Goal: Task Accomplishment & Management: Manage account settings

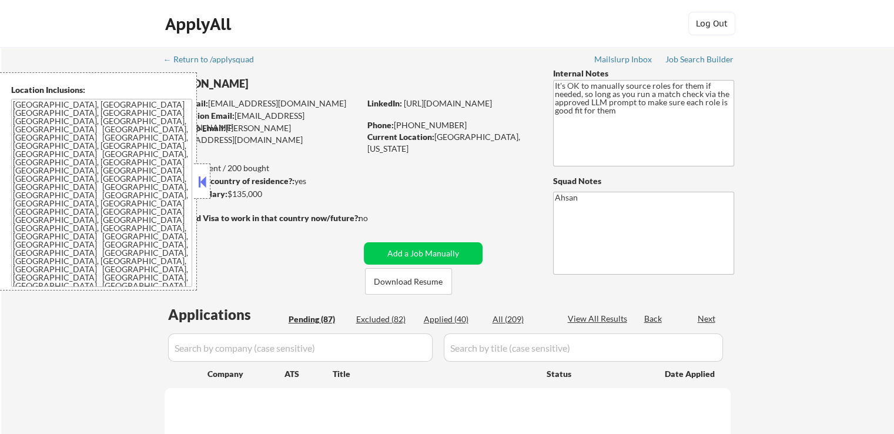
select select ""pending""
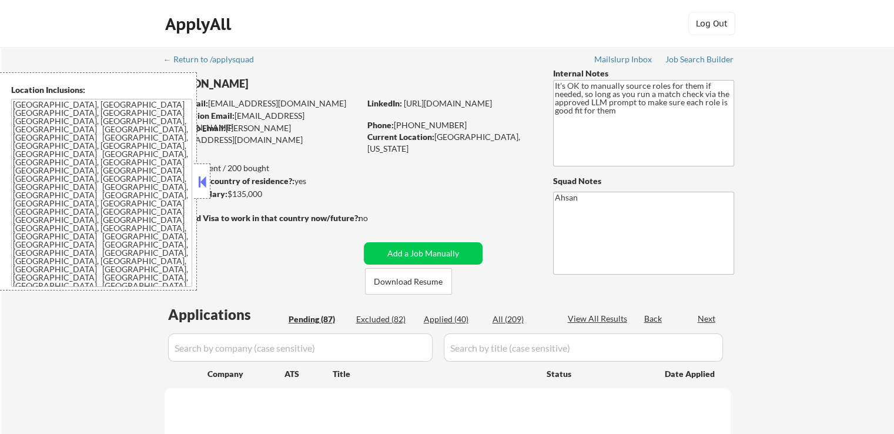
select select ""pending""
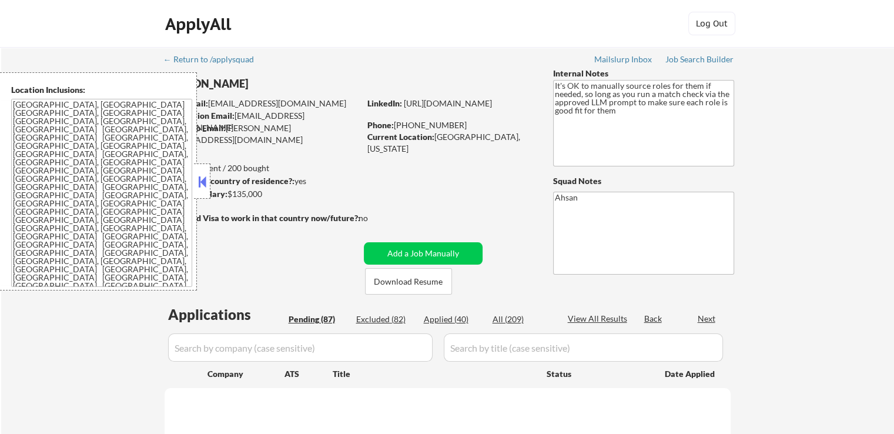
select select ""pending""
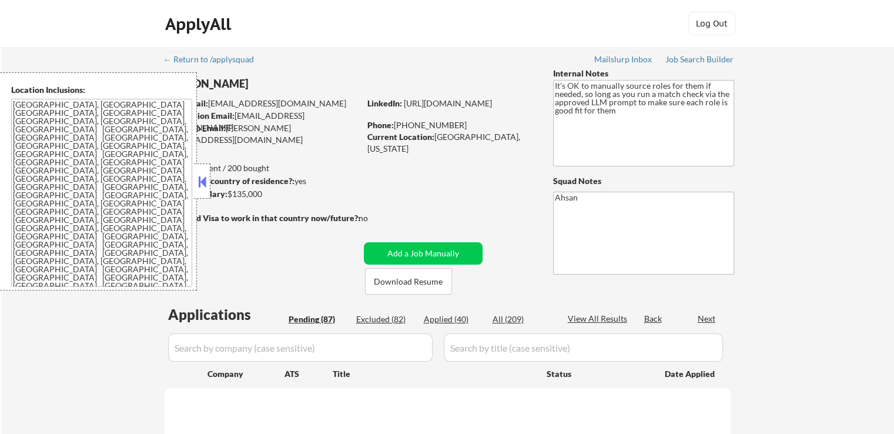
select select ""pending""
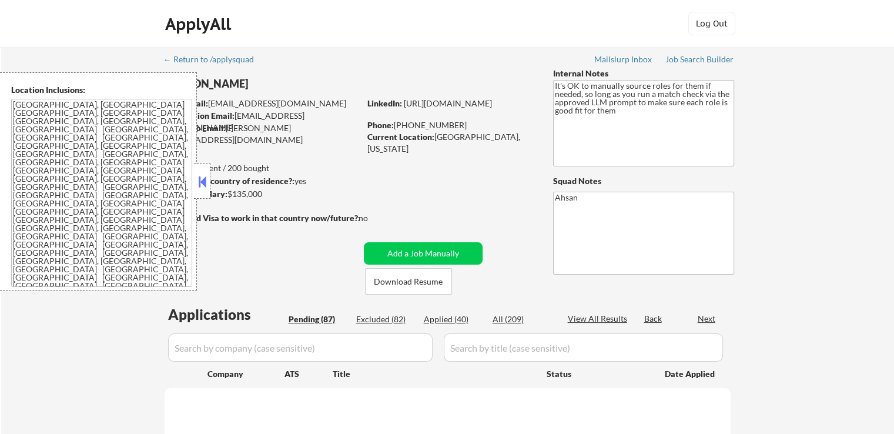
select select ""pending""
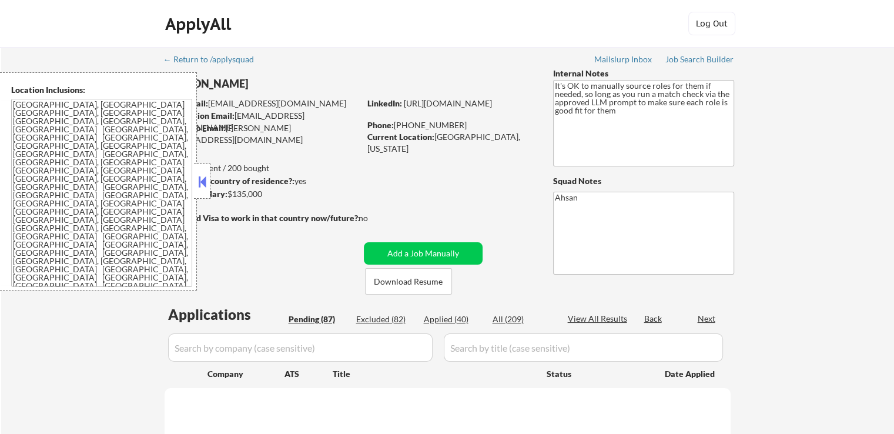
select select ""pending""
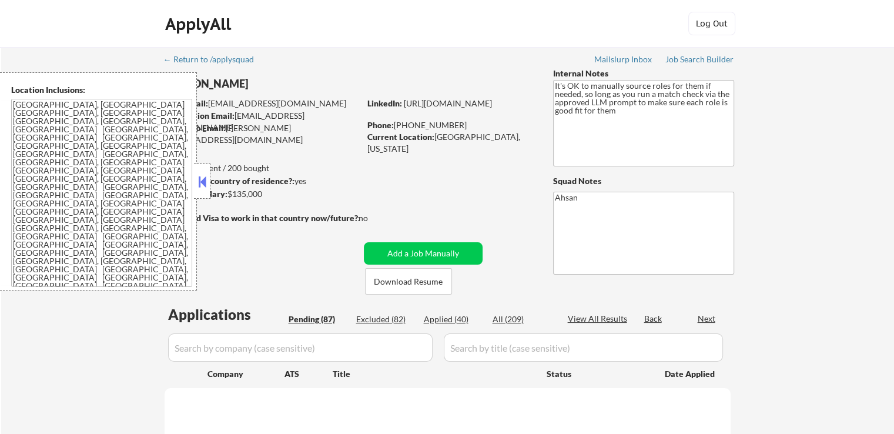
select select ""pending""
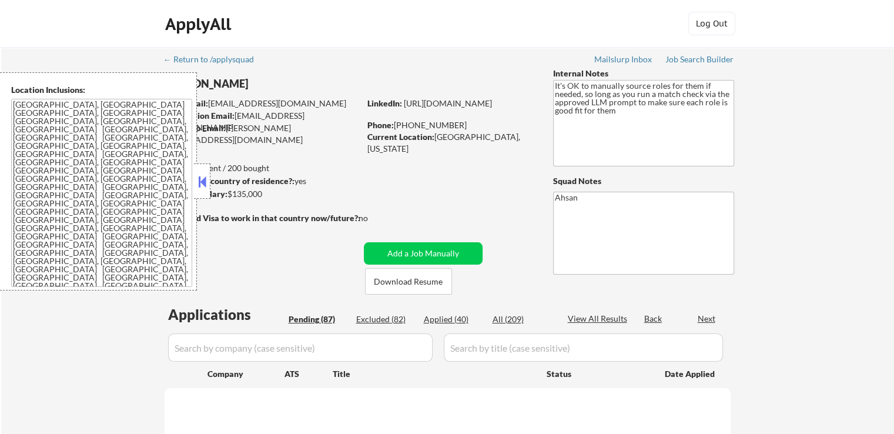
select select ""pending""
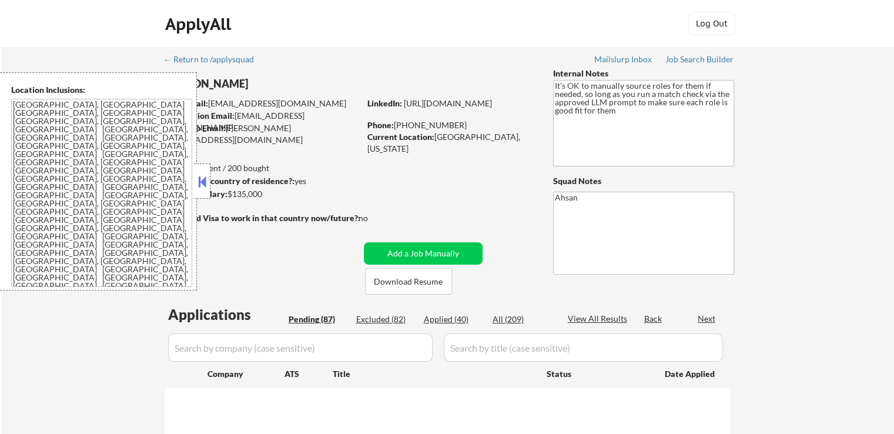
select select ""pending""
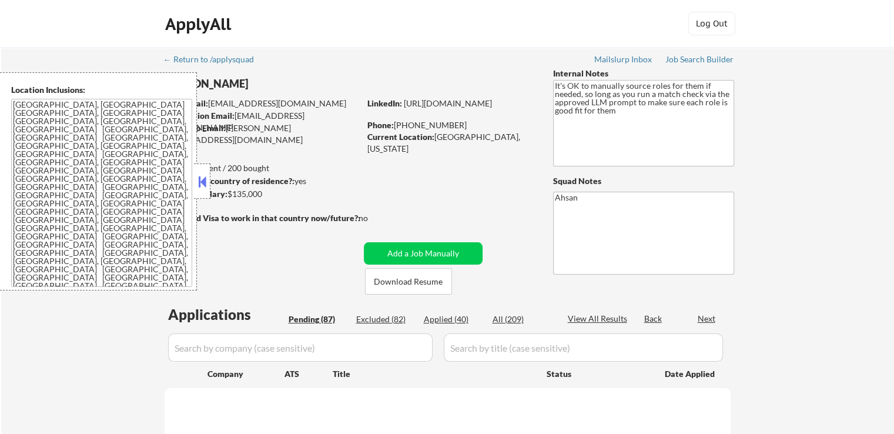
select select ""pending""
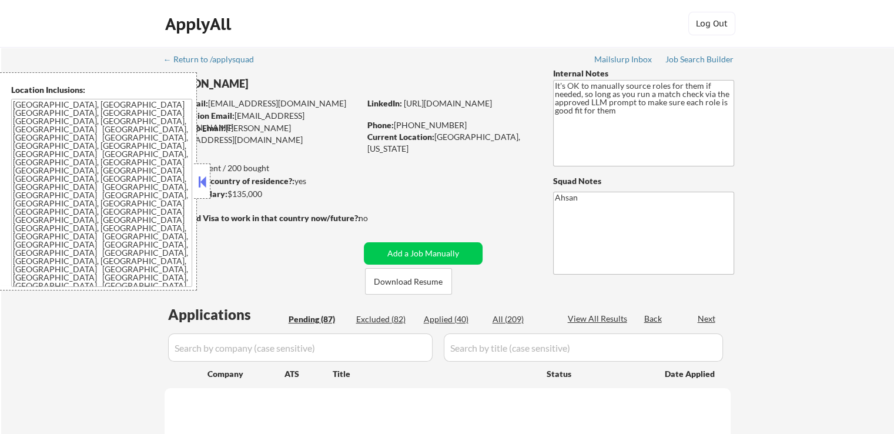
select select ""pending""
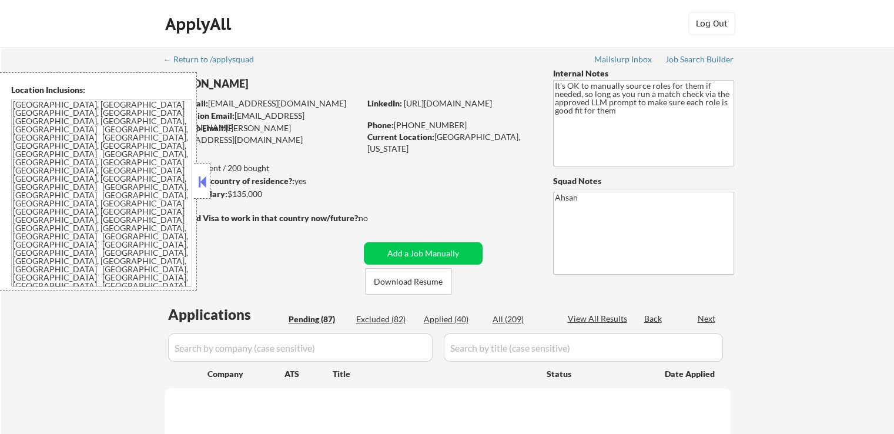
select select ""pending""
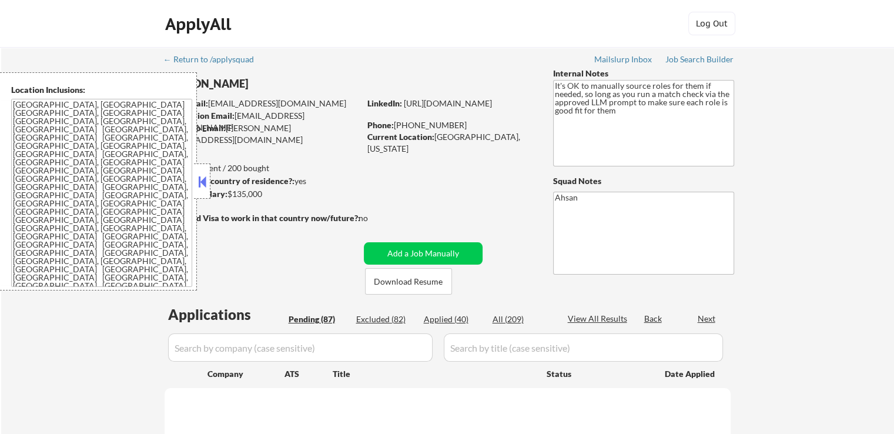
select select ""pending""
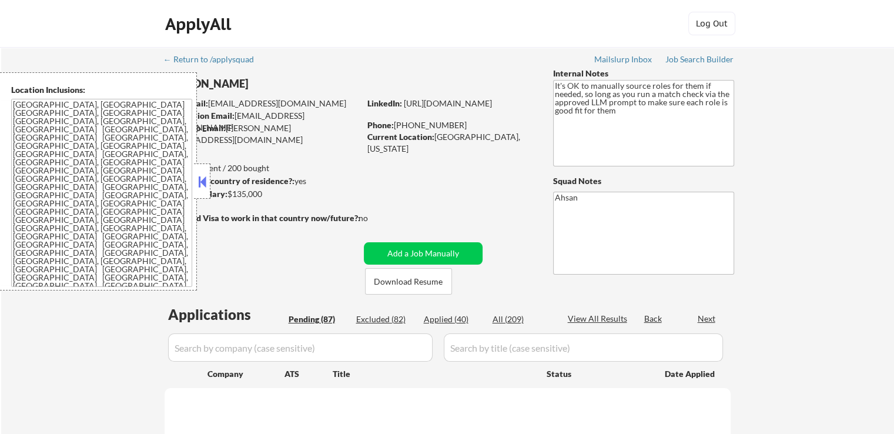
select select ""pending""
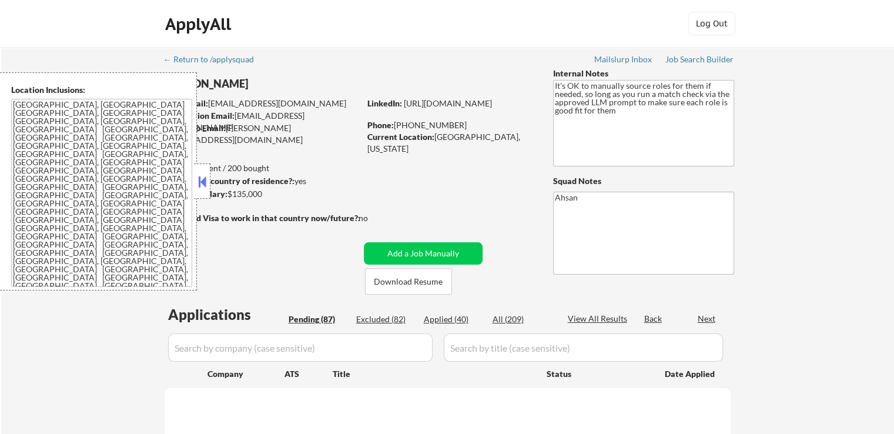
select select ""pending""
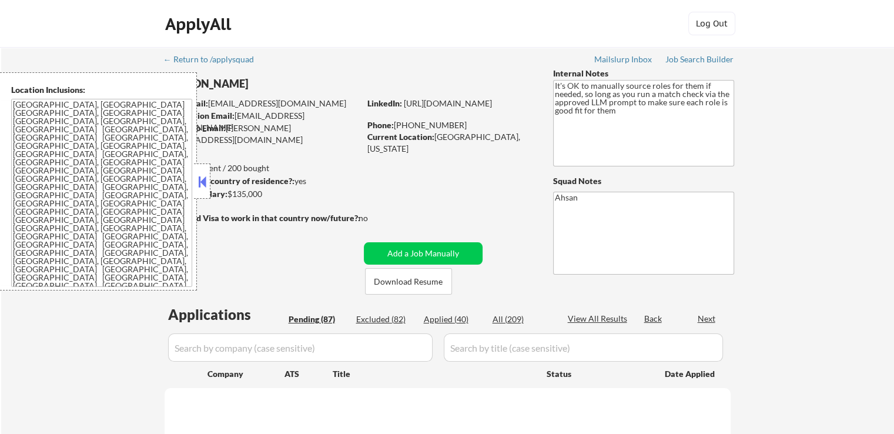
select select ""pending""
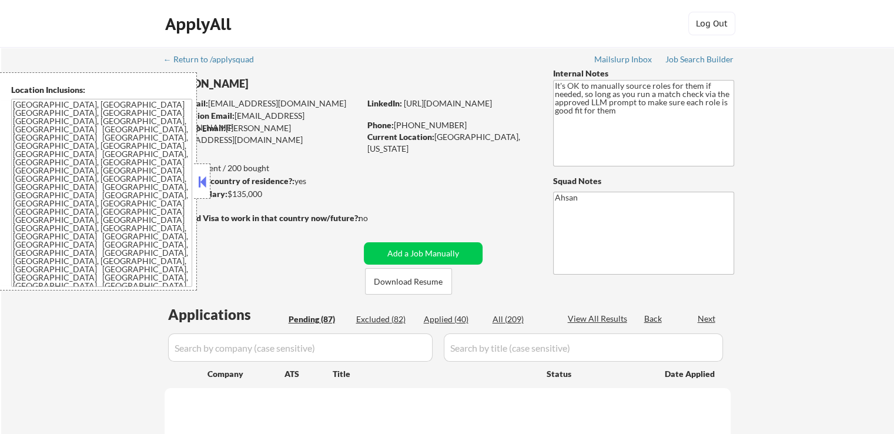
select select ""pending""
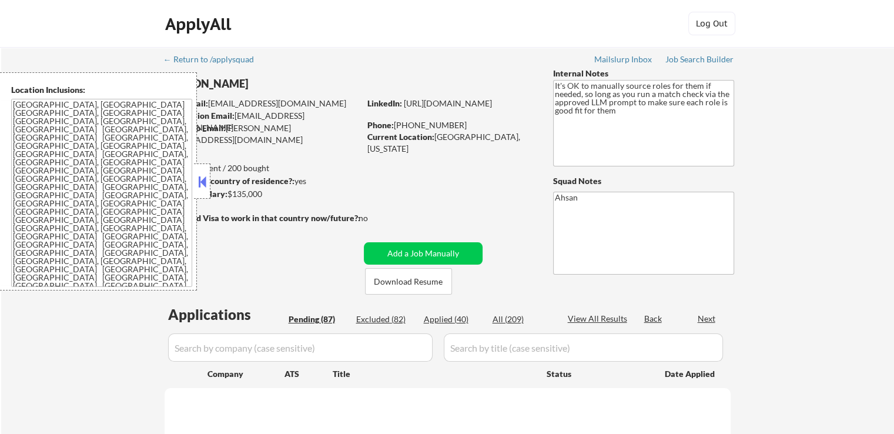
select select ""pending""
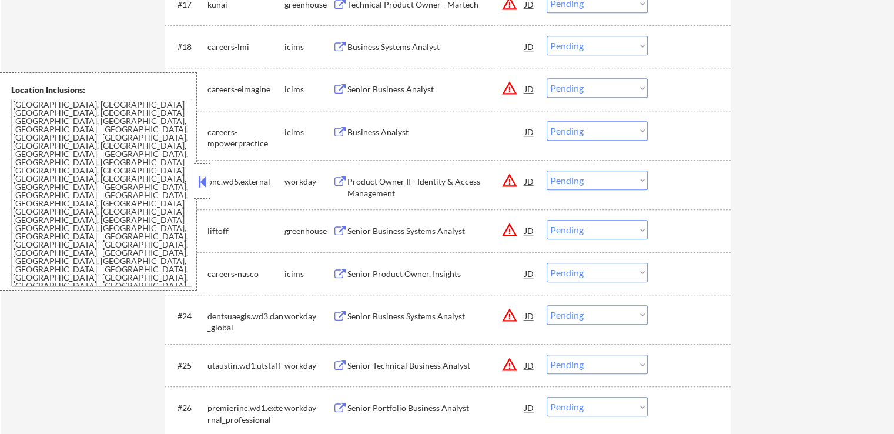
scroll to position [1235, 0]
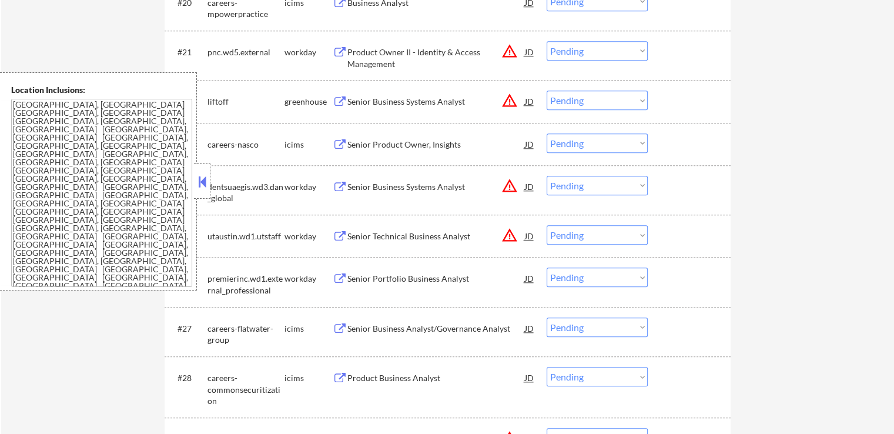
click at [345, 101] on button at bounding box center [340, 101] width 15 height 11
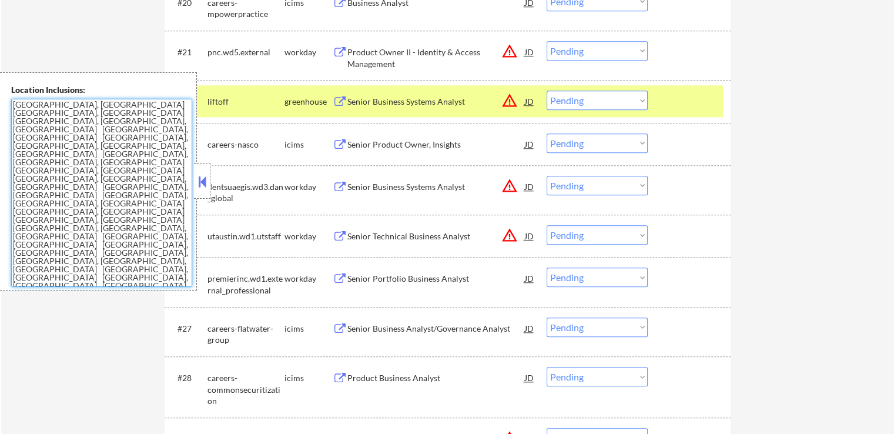
drag, startPoint x: 156, startPoint y: 216, endPoint x: 0, endPoint y: 99, distance: 195.3
click at [0, 99] on div "Location Inclusions: [GEOGRAPHIC_DATA], [GEOGRAPHIC_DATA] [GEOGRAPHIC_DATA], [G…" at bounding box center [98, 181] width 197 height 218
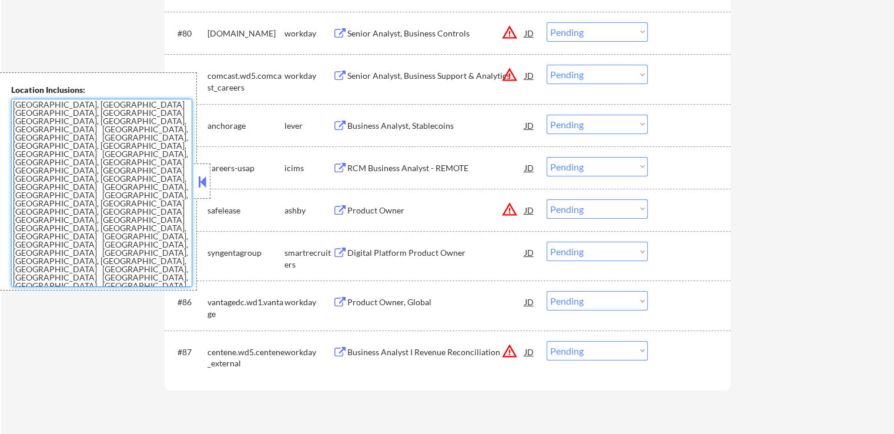
scroll to position [4115, 0]
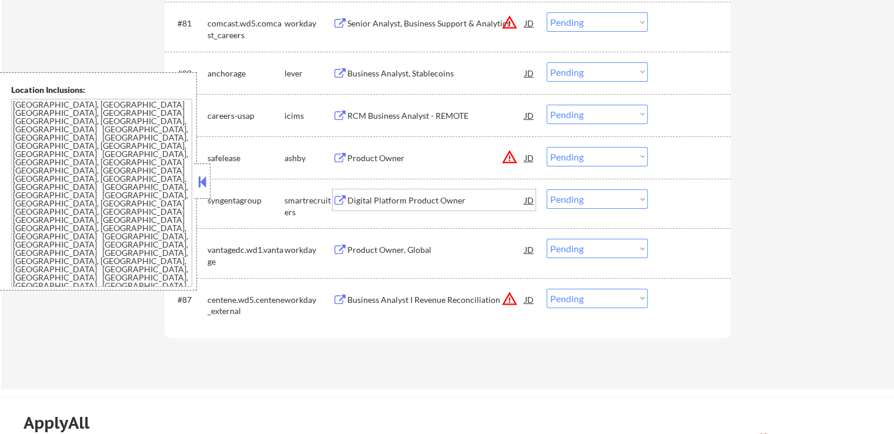
click at [358, 200] on div "Digital Platform Product Owner" at bounding box center [436, 201] width 178 height 12
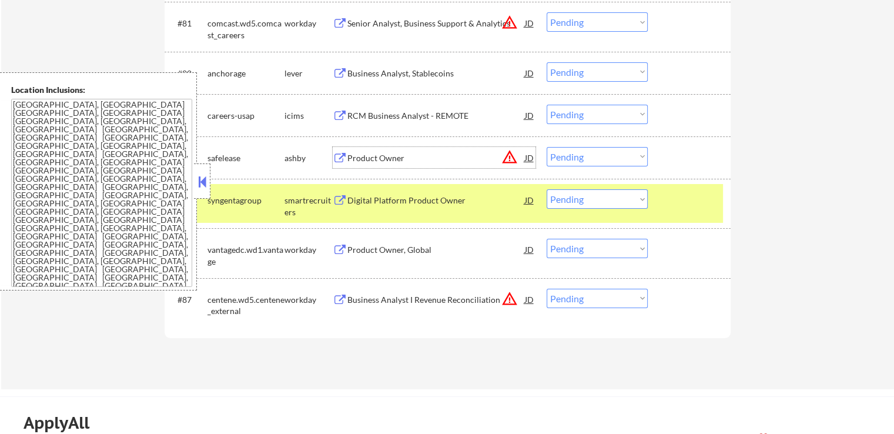
click at [346, 163] on div "Product Owner JD warning_amber" at bounding box center [434, 157] width 203 height 21
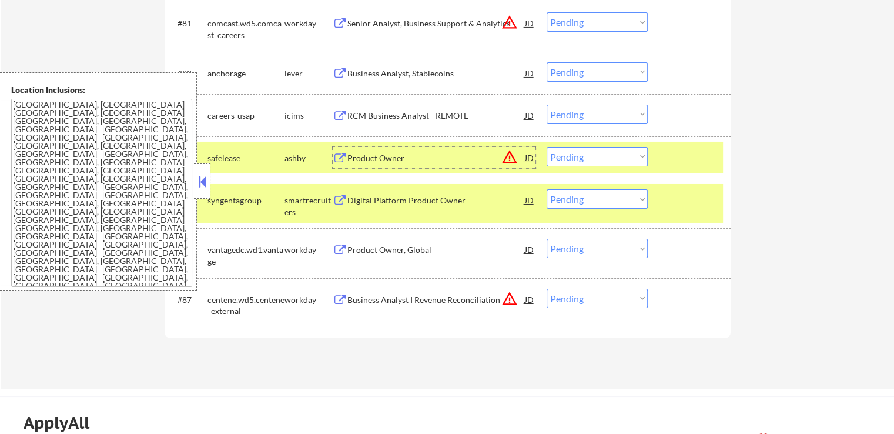
drag, startPoint x: 592, startPoint y: 151, endPoint x: 597, endPoint y: 163, distance: 13.4
click at [592, 152] on select "Choose an option... Pending Applied Excluded (Questions) Excluded (Expired) Exc…" at bounding box center [597, 156] width 101 height 19
click at [547, 147] on select "Choose an option... Pending Applied Excluded (Questions) Excluded (Expired) Exc…" at bounding box center [597, 156] width 101 height 19
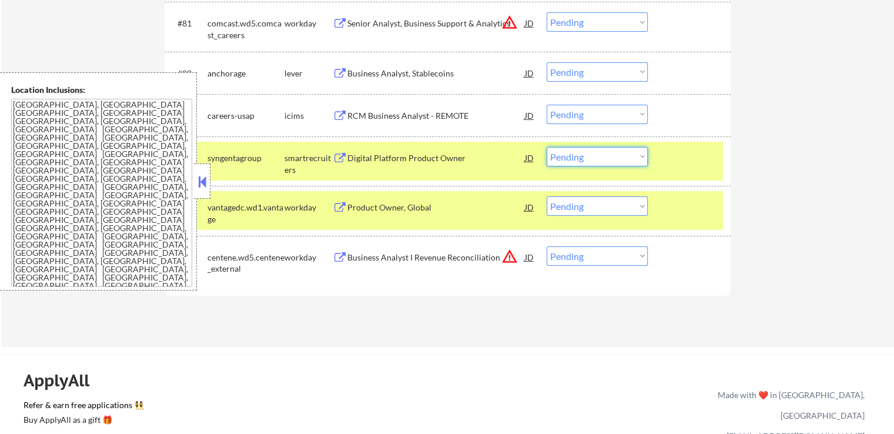
click at [621, 165] on select "Choose an option... Pending Applied Excluded (Questions) Excluded (Expired) Exc…" at bounding box center [597, 156] width 101 height 19
click at [547, 147] on select "Choose an option... Pending Applied Excluded (Questions) Excluded (Expired) Exc…" at bounding box center [597, 156] width 101 height 19
select select ""pending""
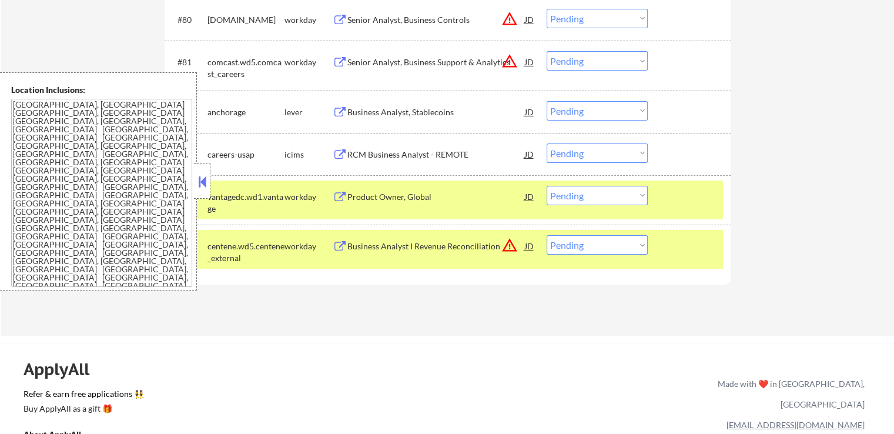
scroll to position [4057, 0]
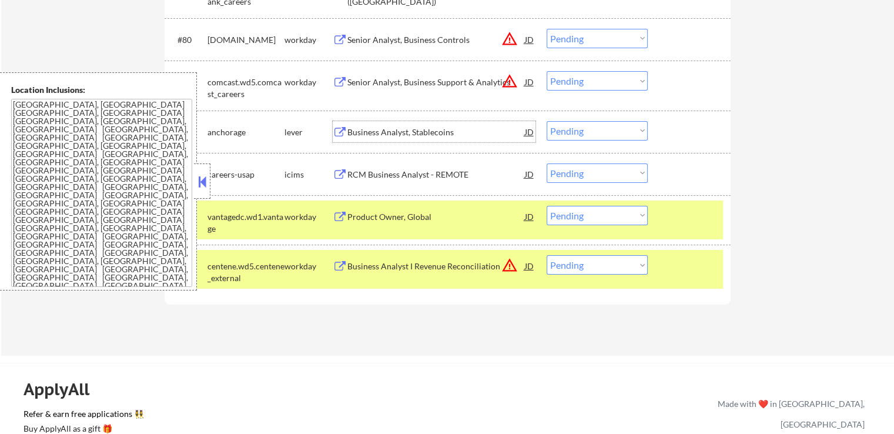
click at [362, 135] on div "Business Analyst, Stablecoins" at bounding box center [436, 132] width 178 height 12
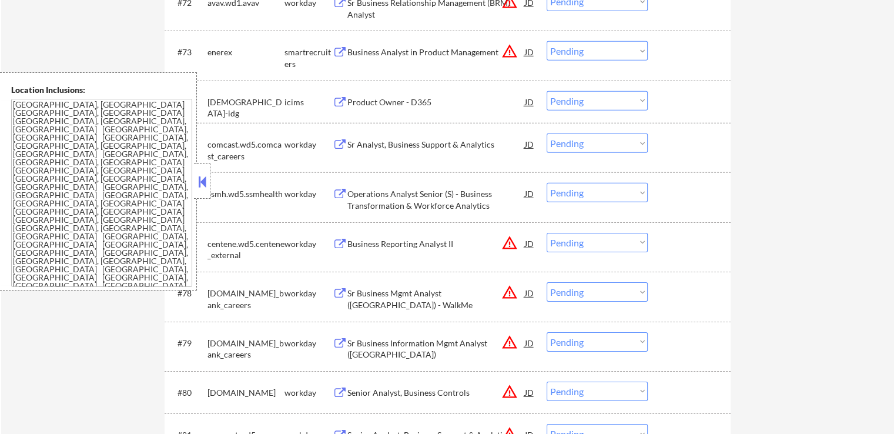
scroll to position [3645, 0]
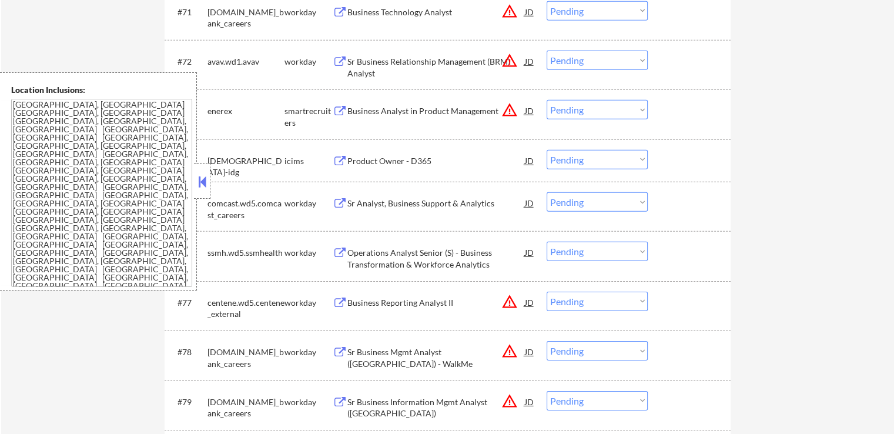
click at [360, 106] on div "Business Analyst in Product Management" at bounding box center [436, 111] width 178 height 12
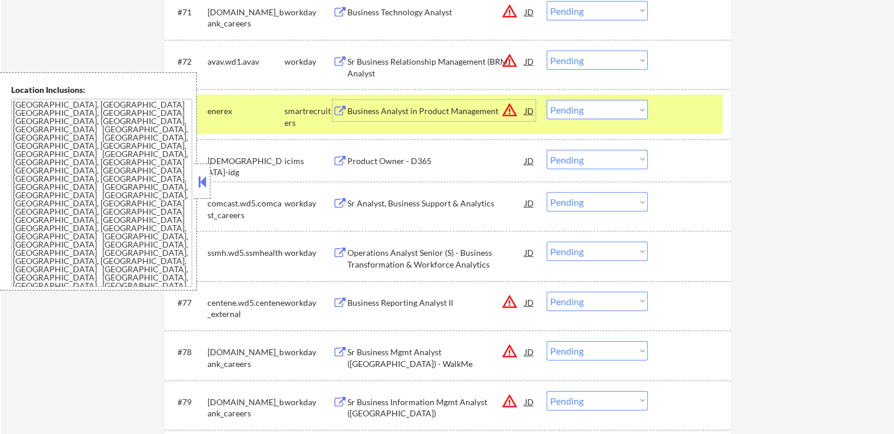
click at [569, 118] on select "Choose an option... Pending Applied Excluded (Questions) Excluded (Expired) Exc…" at bounding box center [597, 109] width 101 height 19
click at [547, 101] on select "Choose an option... Pending Applied Excluded (Questions) Excluded (Expired) Exc…" at bounding box center [597, 109] width 101 height 19
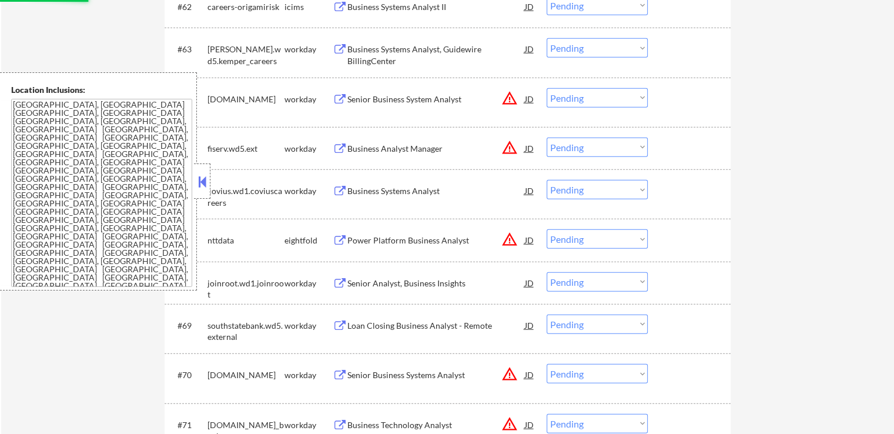
select select ""pending""
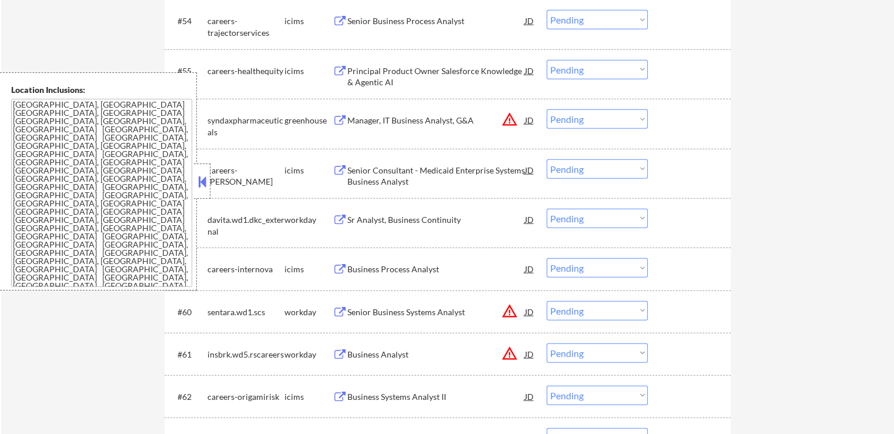
scroll to position [2822, 0]
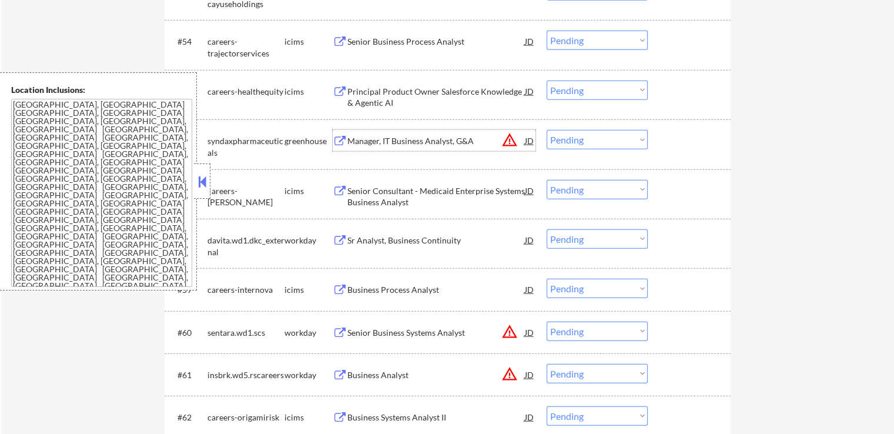
click at [376, 144] on div "Manager, IT Business Analyst, G&A" at bounding box center [436, 141] width 178 height 12
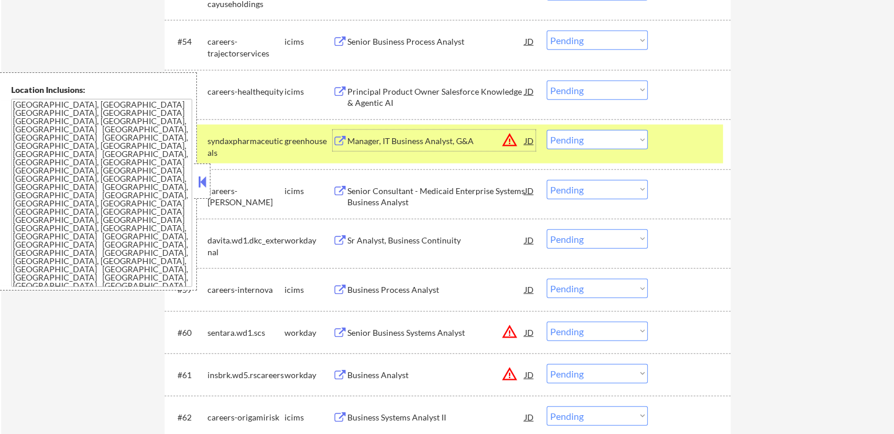
click at [598, 131] on select "Choose an option... Pending Applied Excluded (Questions) Excluded (Expired) Exc…" at bounding box center [597, 139] width 101 height 19
click at [547, 130] on select "Choose an option... Pending Applied Excluded (Questions) Excluded (Expired) Exc…" at bounding box center [597, 139] width 101 height 19
select select ""pending""
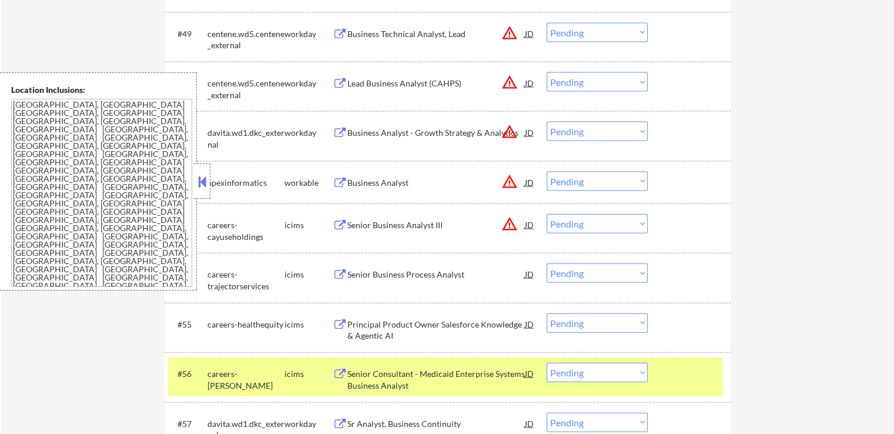
scroll to position [2587, 0]
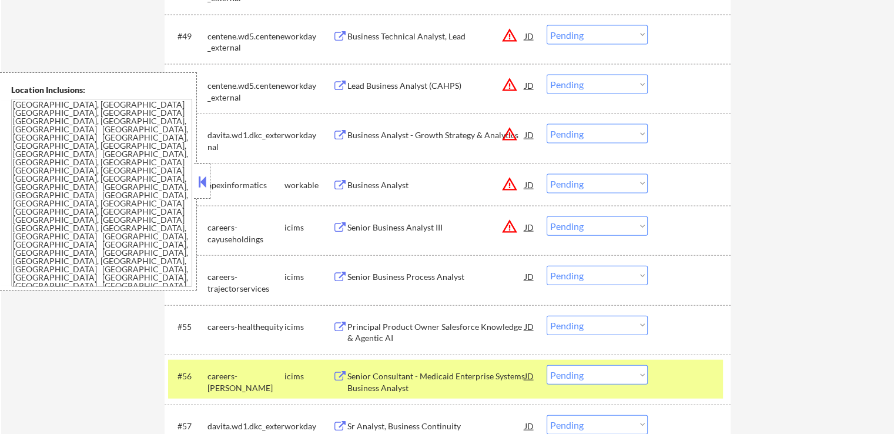
click at [365, 189] on div "Business Analyst" at bounding box center [436, 185] width 178 height 12
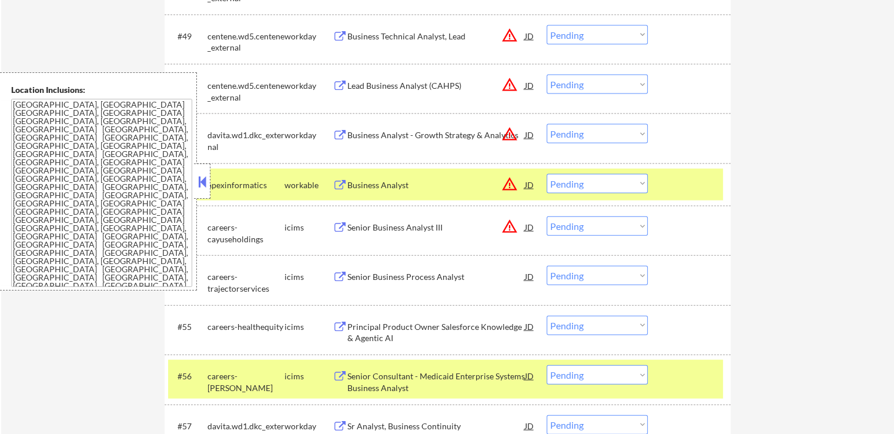
click at [578, 177] on select "Choose an option... Pending Applied Excluded (Questions) Excluded (Expired) Exc…" at bounding box center [597, 183] width 101 height 19
click at [547, 174] on select "Choose an option... Pending Applied Excluded (Questions) Excluded (Expired) Exc…" at bounding box center [597, 183] width 101 height 19
select select ""pending""
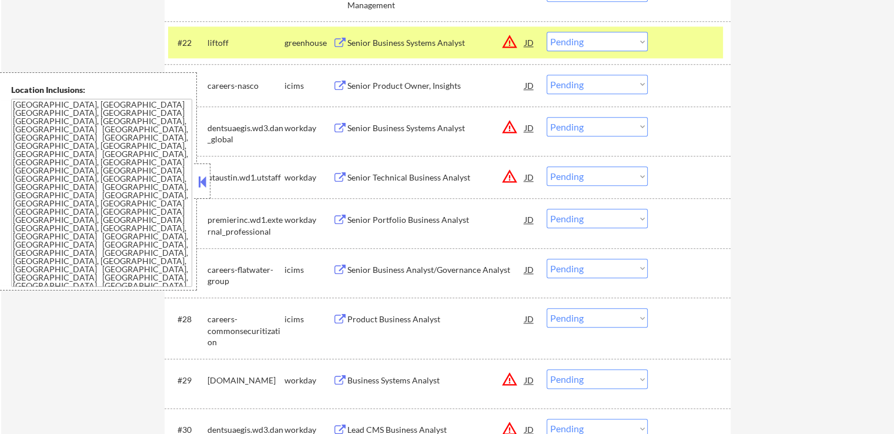
scroll to position [1235, 0]
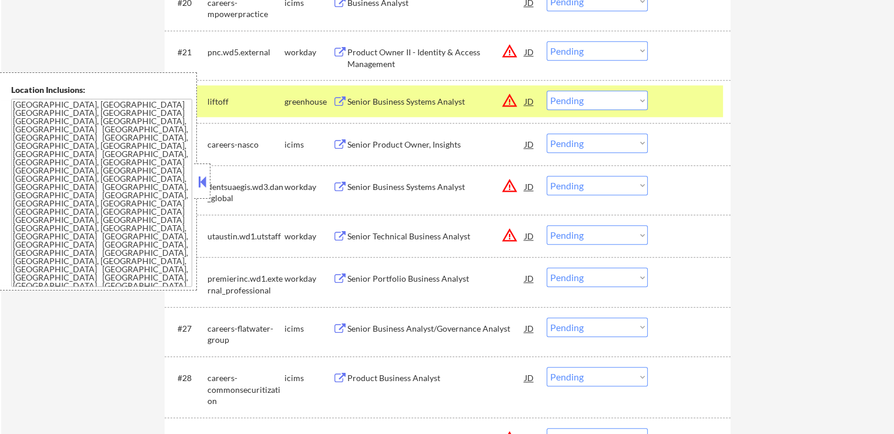
click at [382, 97] on div "Senior Business Systems Analyst" at bounding box center [436, 102] width 178 height 12
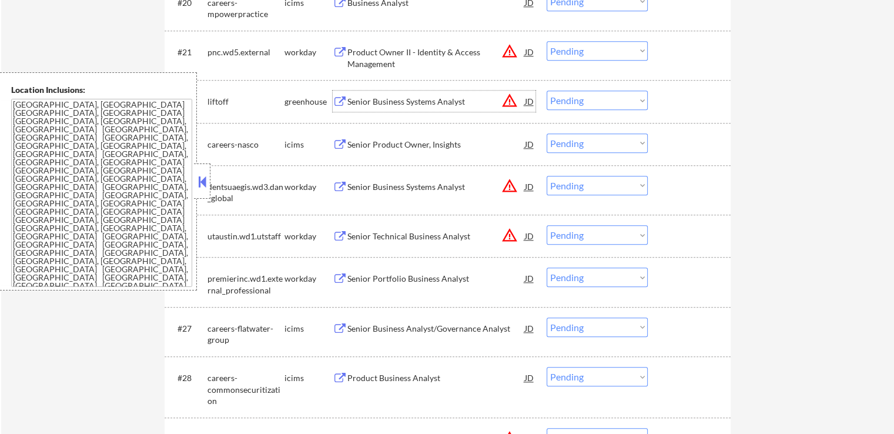
drag, startPoint x: 583, startPoint y: 96, endPoint x: 589, endPoint y: 108, distance: 12.6
click at [584, 96] on select "Choose an option... Pending Applied Excluded (Questions) Excluded (Expired) Exc…" at bounding box center [597, 100] width 101 height 19
click at [547, 91] on select "Choose an option... Pending Applied Excluded (Questions) Excluded (Expired) Exc…" at bounding box center [597, 100] width 101 height 19
select select ""pending""
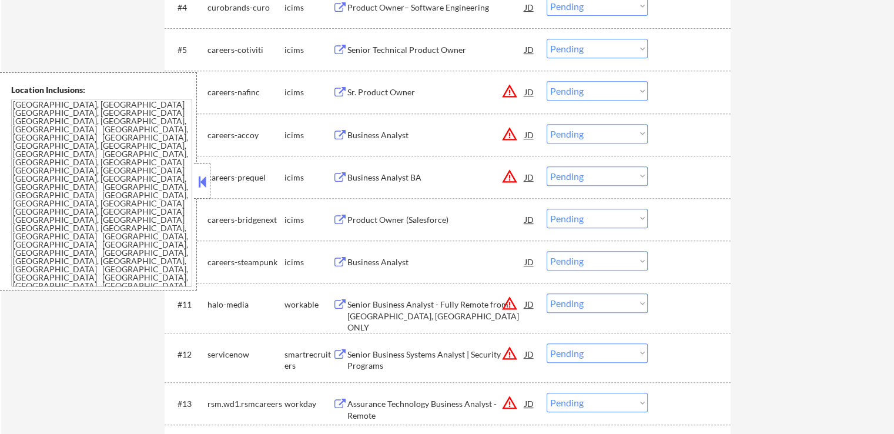
scroll to position [764, 0]
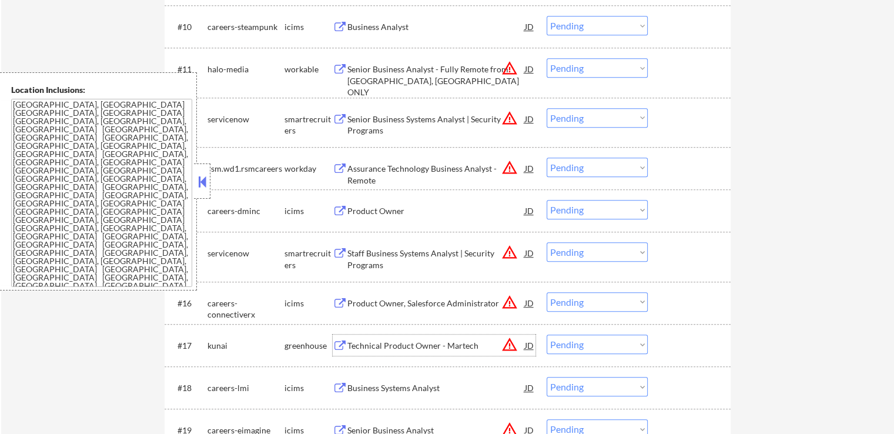
click at [361, 345] on div "Technical Product Owner - Martech" at bounding box center [436, 346] width 178 height 12
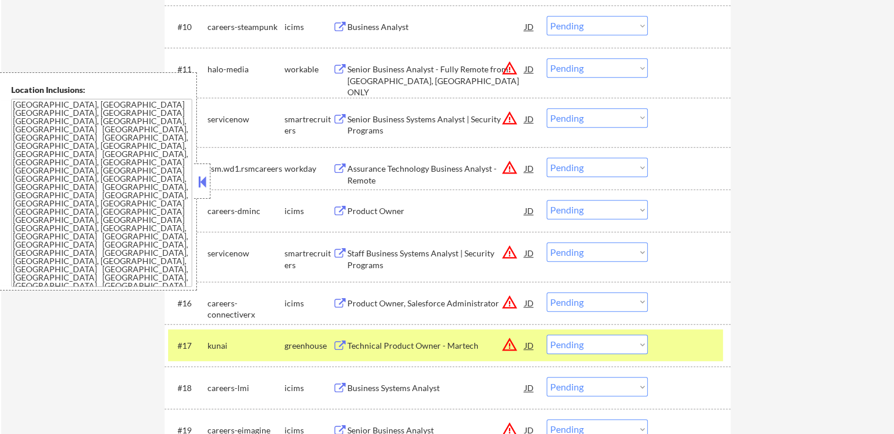
click at [362, 83] on div "Senior Business Analyst - Fully Remote from [GEOGRAPHIC_DATA], [GEOGRAPHIC_DATA…" at bounding box center [436, 80] width 178 height 35
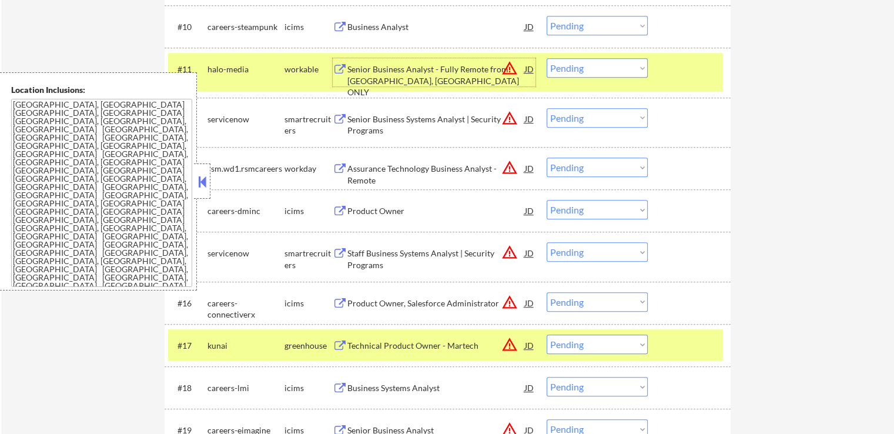
click at [581, 69] on select "Choose an option... Pending Applied Excluded (Questions) Excluded (Expired) Exc…" at bounding box center [597, 67] width 101 height 19
click at [547, 58] on select "Choose an option... Pending Applied Excluded (Questions) Excluded (Expired) Exc…" at bounding box center [597, 67] width 101 height 19
select select ""pending""
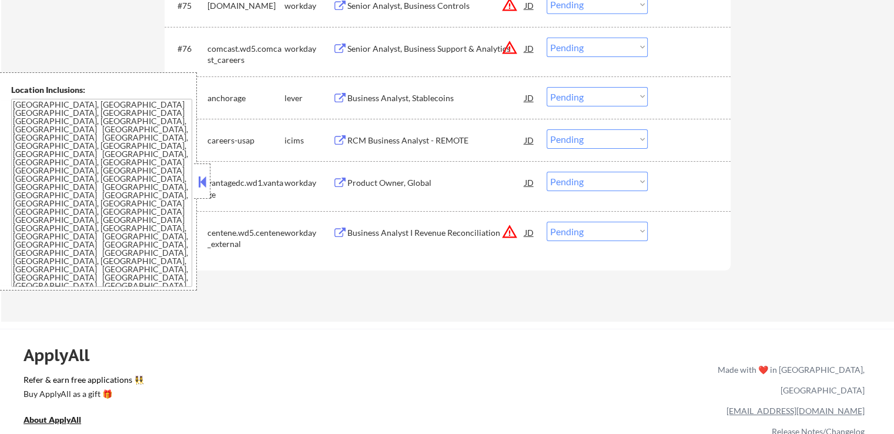
scroll to position [3880, 0]
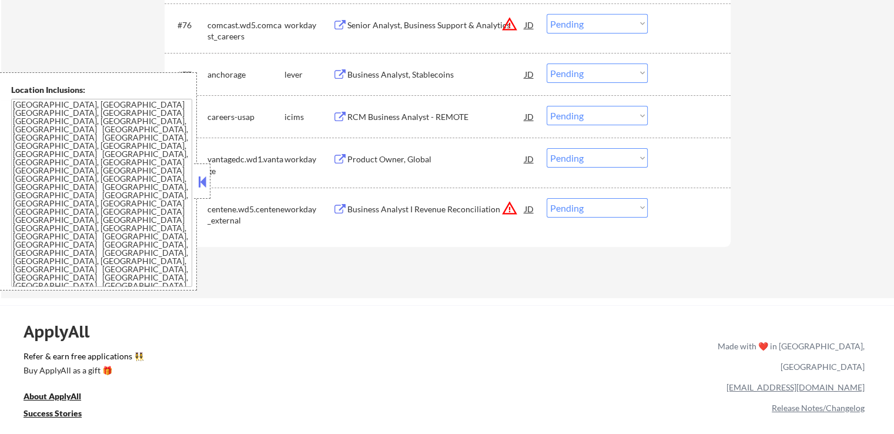
click at [597, 206] on select "Choose an option... Pending Applied Excluded (Questions) Excluded (Expired) Exc…" at bounding box center [597, 207] width 101 height 19
select select ""excluded__location_""
click at [547, 198] on select "Choose an option... Pending Applied Excluded (Questions) Excluded (Expired) Exc…" at bounding box center [597, 207] width 101 height 19
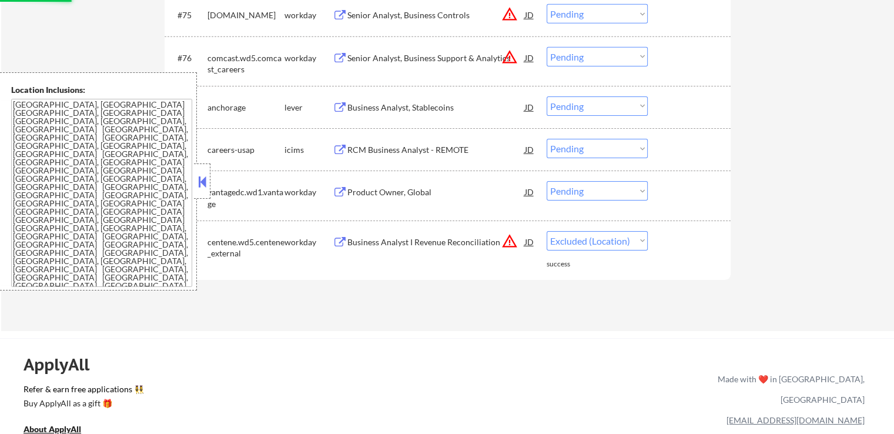
scroll to position [3821, 0]
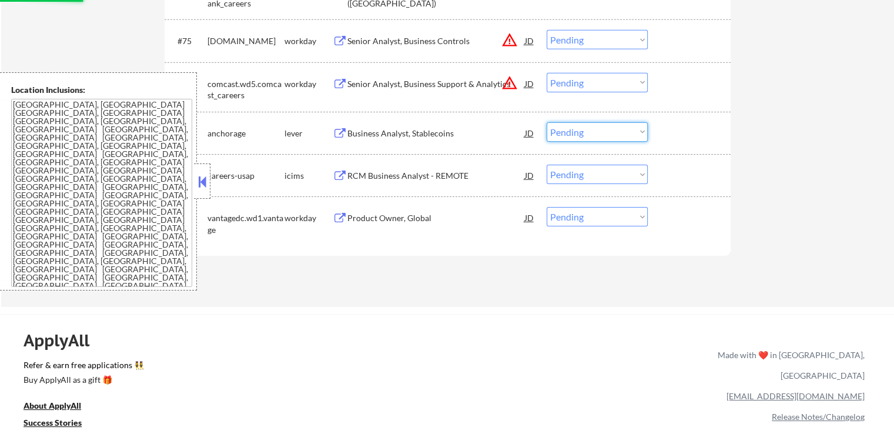
click at [579, 133] on select "Choose an option... Pending Applied Excluded (Questions) Excluded (Expired) Exc…" at bounding box center [597, 131] width 101 height 19
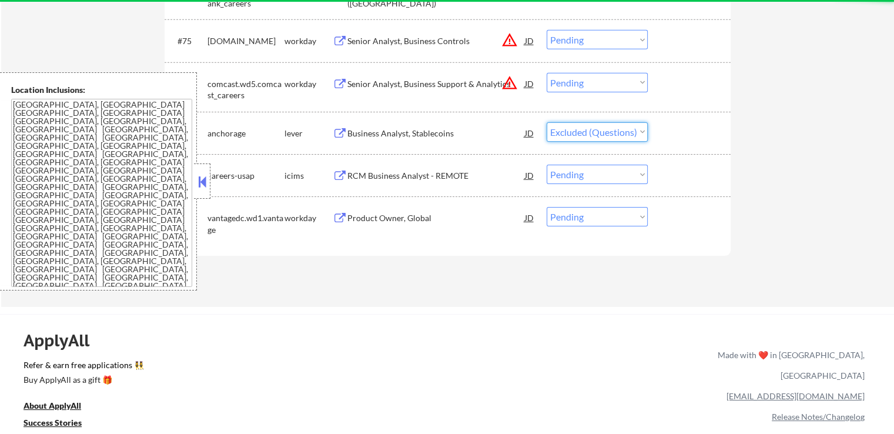
click at [547, 122] on select "Choose an option... Pending Applied Excluded (Questions) Excluded (Expired) Exc…" at bounding box center [597, 131] width 101 height 19
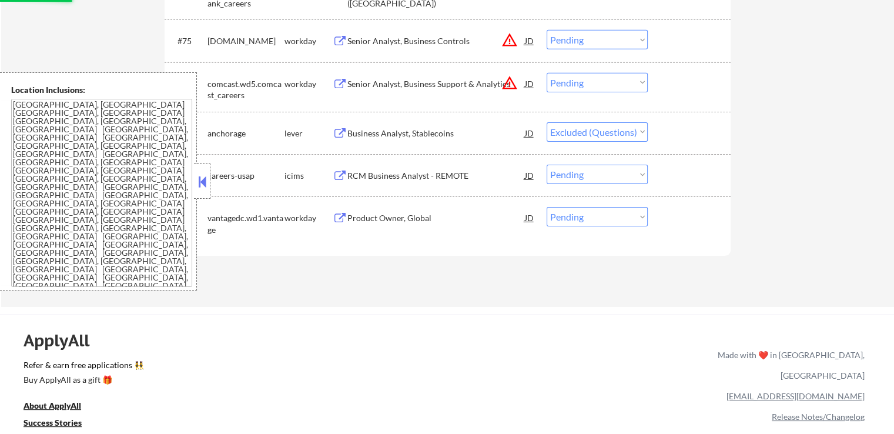
scroll to position [3763, 0]
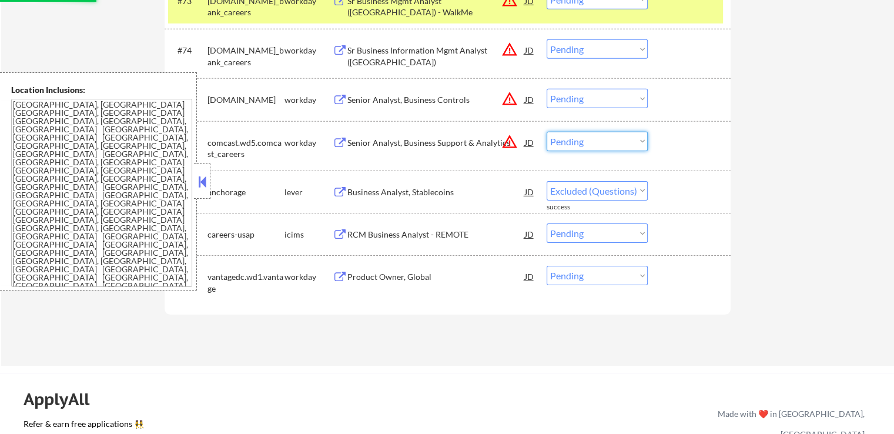
click at [588, 141] on select "Choose an option... Pending Applied Excluded (Questions) Excluded (Expired) Exc…" at bounding box center [597, 141] width 101 height 19
select select ""pending""
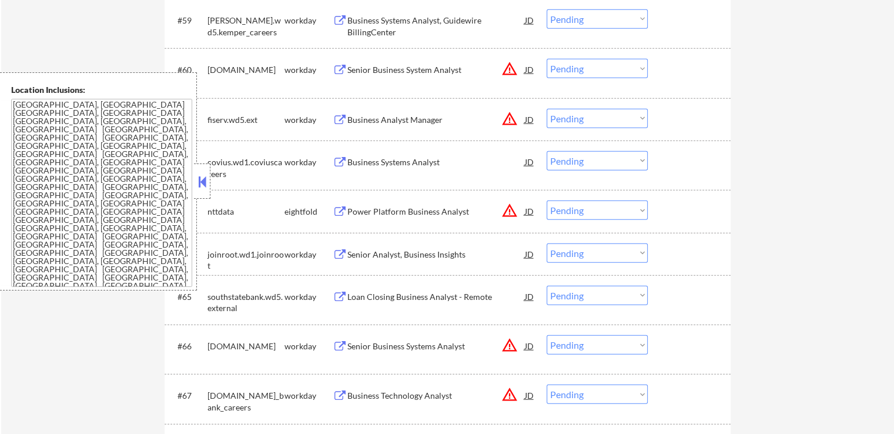
scroll to position [3057, 0]
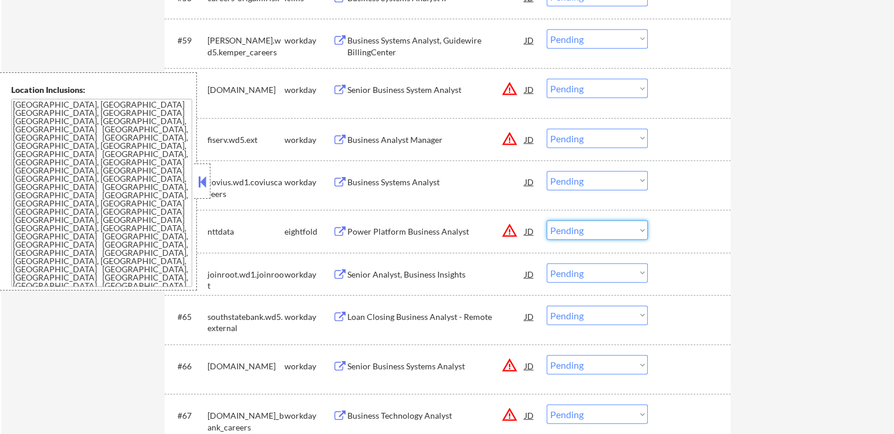
drag, startPoint x: 578, startPoint y: 229, endPoint x: 586, endPoint y: 238, distance: 11.7
click at [580, 232] on select "Choose an option... Pending Applied Excluded (Questions) Excluded (Expired) Exc…" at bounding box center [597, 229] width 101 height 19
click at [547, 220] on select "Choose an option... Pending Applied Excluded (Questions) Excluded (Expired) Exc…" at bounding box center [597, 229] width 101 height 19
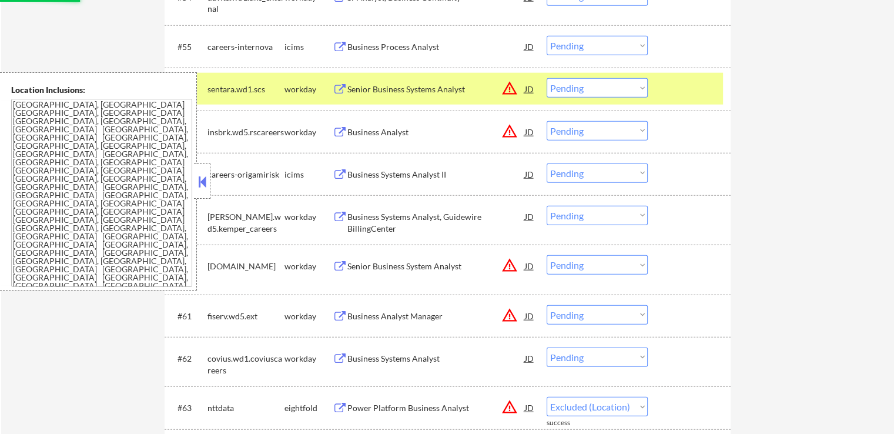
select select ""pending""
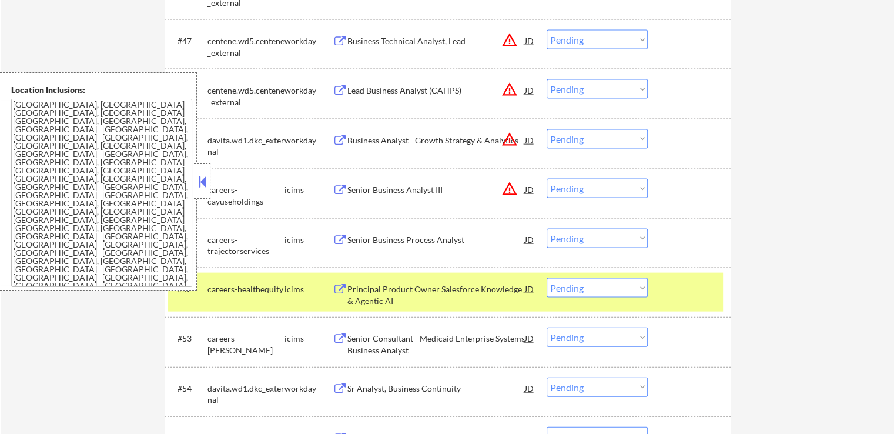
scroll to position [2469, 0]
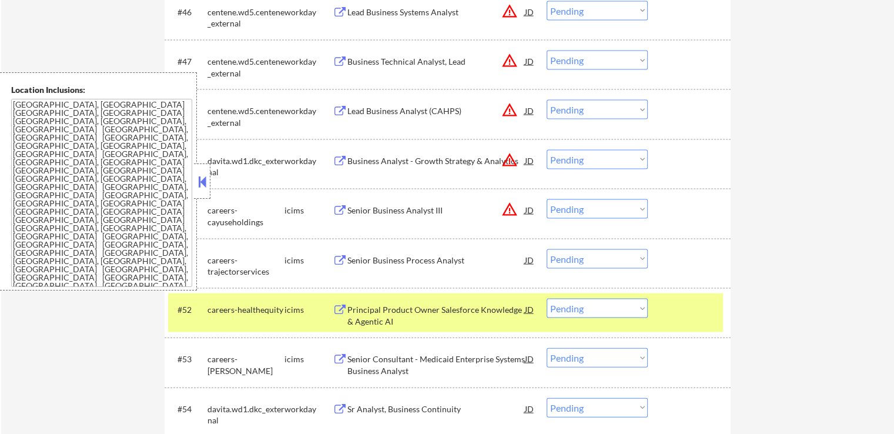
click at [577, 208] on select "Choose an option... Pending Applied Excluded (Questions) Excluded (Expired) Exc…" at bounding box center [597, 208] width 101 height 19
click at [547, 199] on select "Choose an option... Pending Applied Excluded (Questions) Excluded (Expired) Exc…" at bounding box center [597, 208] width 101 height 19
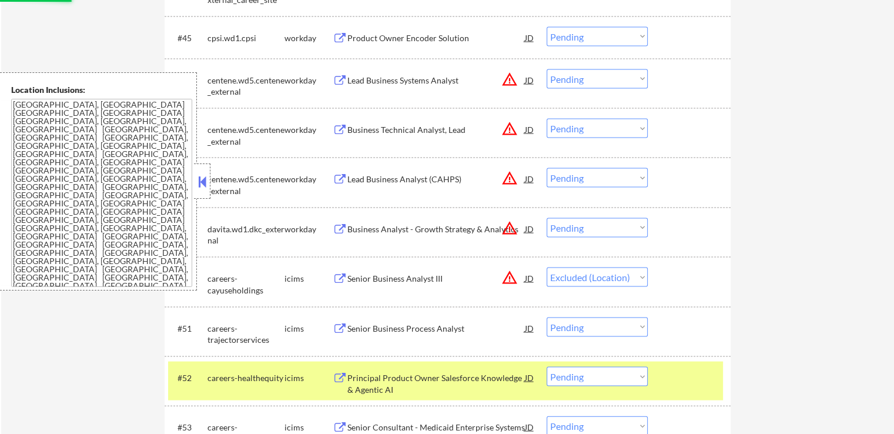
scroll to position [2352, 0]
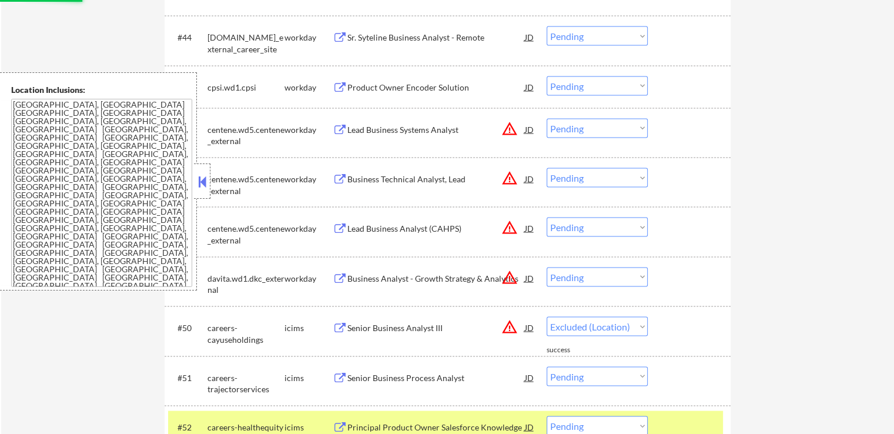
select select ""pending""
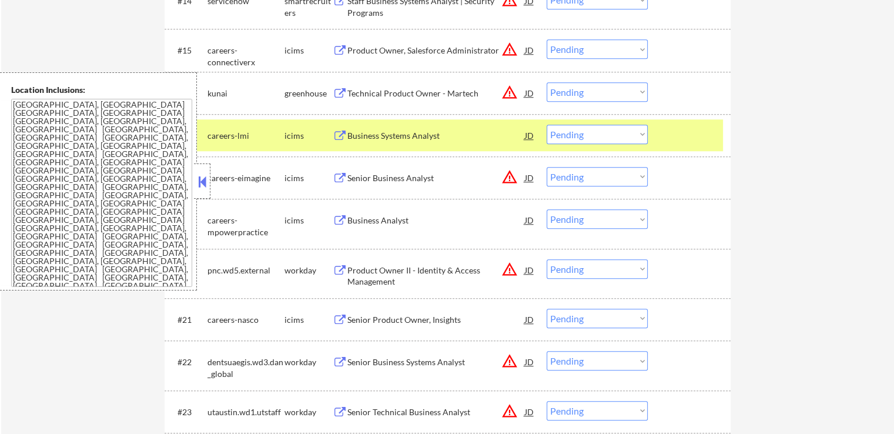
scroll to position [941, 0]
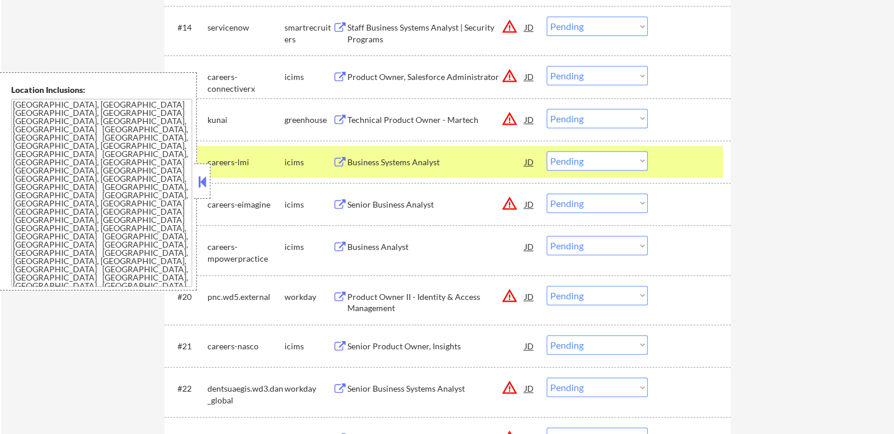
click at [569, 208] on select "Choose an option... Pending Applied Excluded (Questions) Excluded (Expired) Exc…" at bounding box center [597, 202] width 101 height 19
click at [547, 193] on select "Choose an option... Pending Applied Excluded (Questions) Excluded (Expired) Exc…" at bounding box center [597, 202] width 101 height 19
select select ""pending""
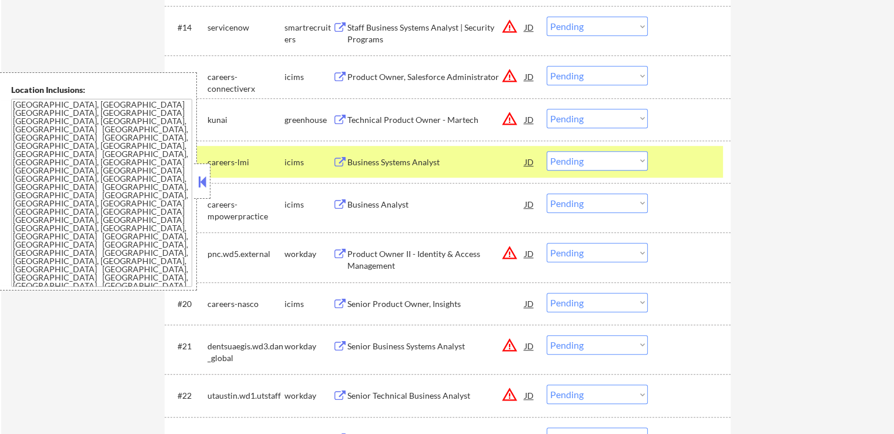
click at [355, 118] on div "Technical Product Owner - Martech" at bounding box center [436, 120] width 178 height 12
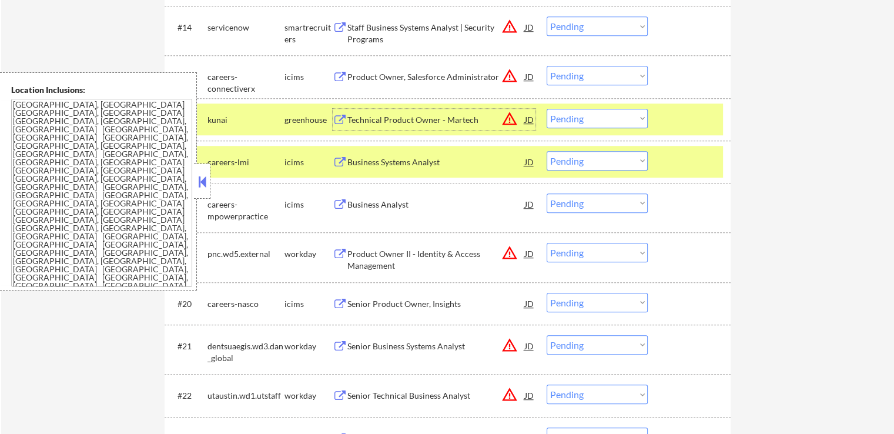
drag, startPoint x: 575, startPoint y: 120, endPoint x: 582, endPoint y: 122, distance: 7.4
click at [576, 120] on select "Choose an option... Pending Applied Excluded (Questions) Excluded (Expired) Exc…" at bounding box center [597, 118] width 101 height 19
click at [547, 109] on select "Choose an option... Pending Applied Excluded (Questions) Excluded (Expired) Exc…" at bounding box center [597, 118] width 101 height 19
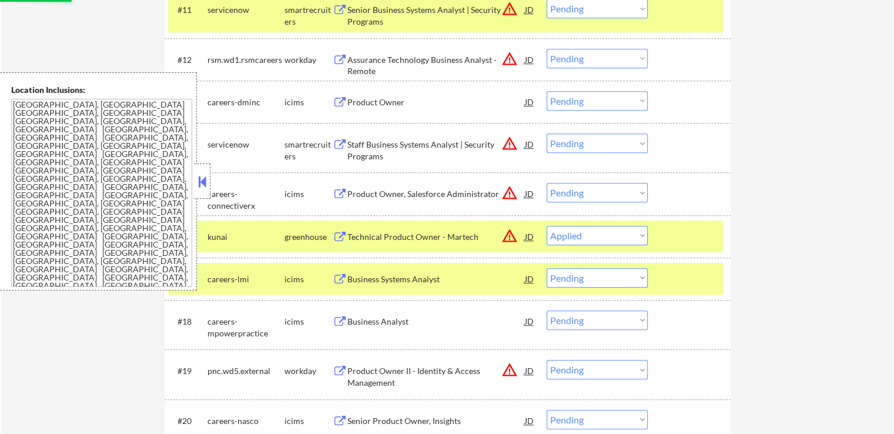
scroll to position [823, 0]
select select ""pending""
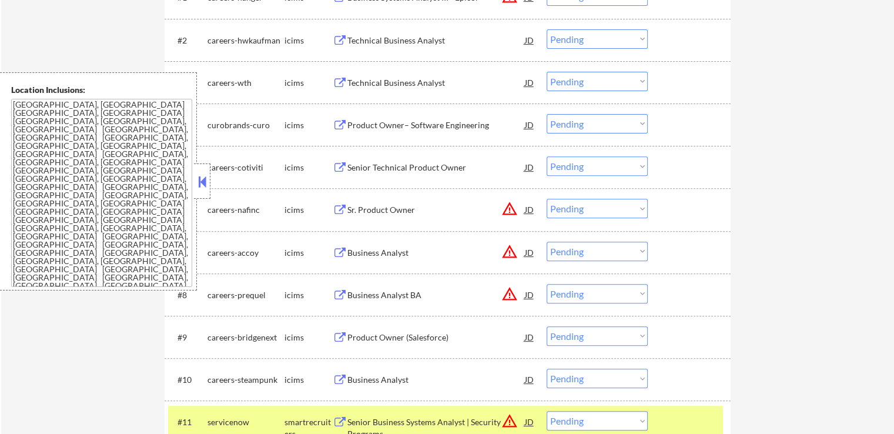
scroll to position [529, 0]
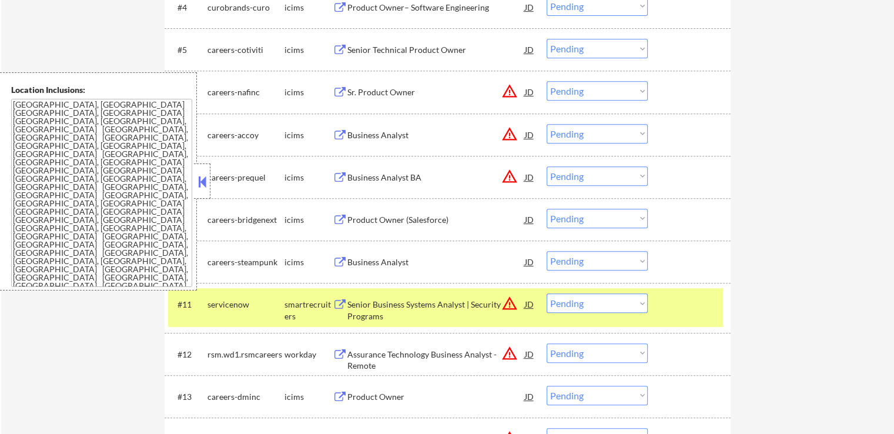
click at [597, 172] on select "Choose an option... Pending Applied Excluded (Questions) Excluded (Expired) Exc…" at bounding box center [597, 175] width 101 height 19
click at [547, 166] on select "Choose an option... Pending Applied Excluded (Questions) Excluded (Expired) Exc…" at bounding box center [597, 175] width 101 height 19
click at [575, 121] on div "#7 careers-accoy icims Business Analyst JD warning_amber Choose an option... Pe…" at bounding box center [445, 135] width 555 height 32
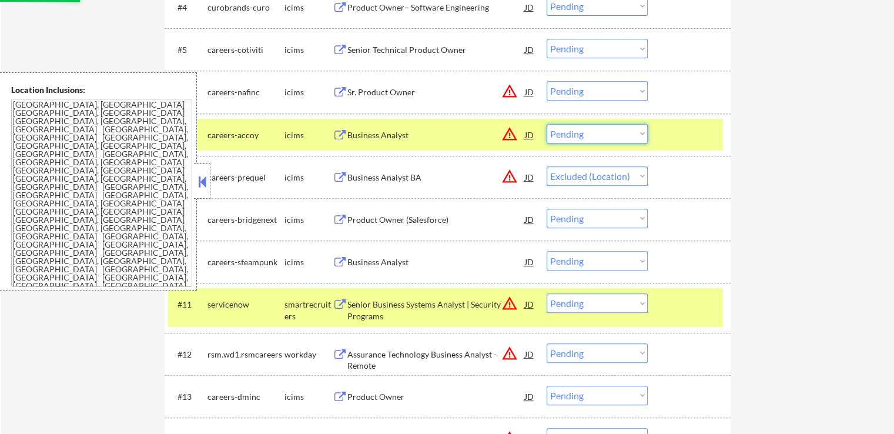
drag, startPoint x: 585, startPoint y: 133, endPoint x: 588, endPoint y: 141, distance: 8.2
click at [585, 133] on select "Choose an option... Pending Applied Excluded (Questions) Excluded (Expired) Exc…" at bounding box center [597, 133] width 101 height 19
select select ""pending""
click at [547, 124] on select "Choose an option... Pending Applied Excluded (Questions) Excluded (Expired) Exc…" at bounding box center [597, 133] width 101 height 19
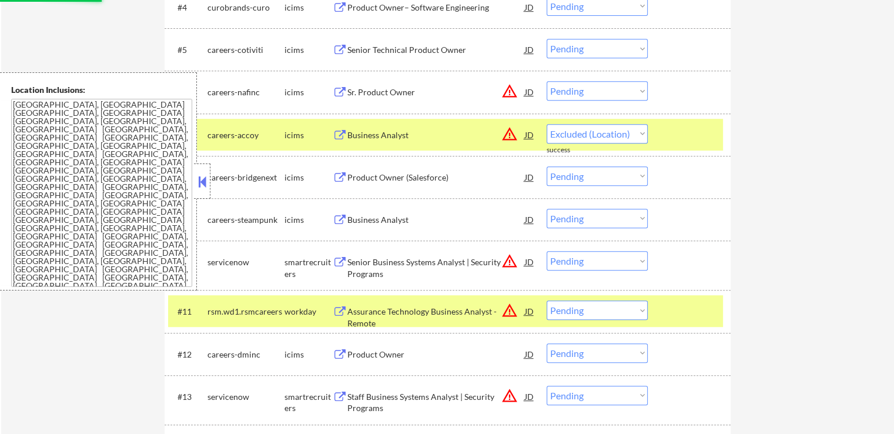
click at [584, 95] on select "Choose an option... Pending Applied Excluded (Questions) Excluded (Expired) Exc…" at bounding box center [597, 90] width 101 height 19
select select ""pending""
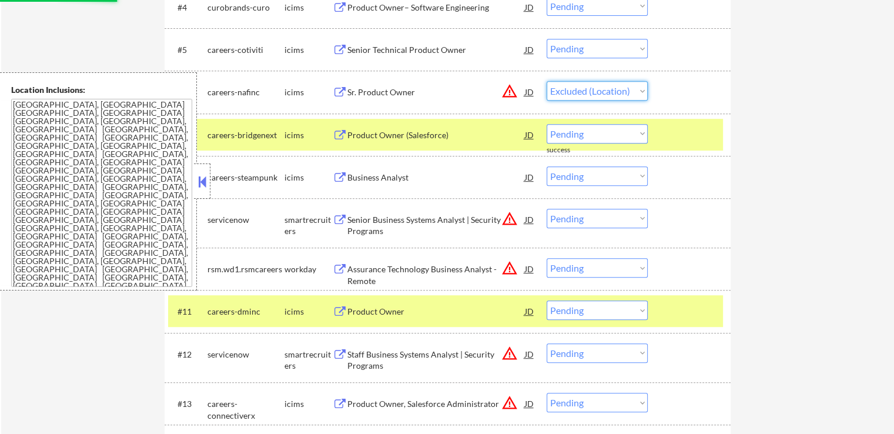
click at [547, 81] on select "Choose an option... Pending Applied Excluded (Questions) Excluded (Expired) Exc…" at bounding box center [597, 90] width 101 height 19
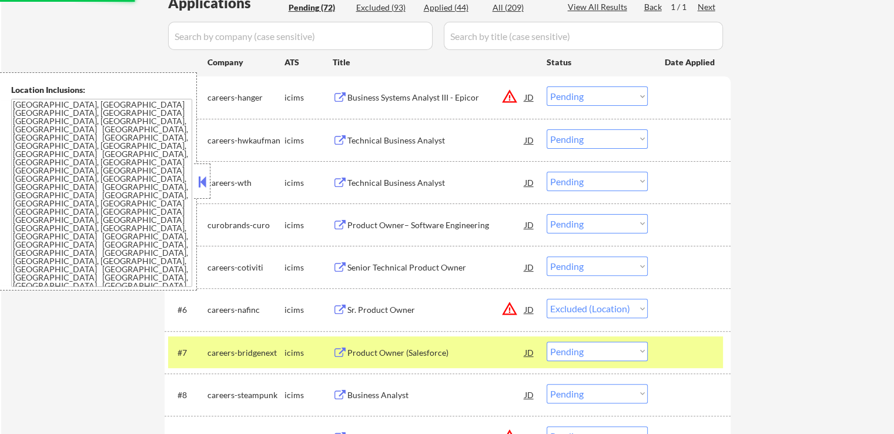
scroll to position [294, 0]
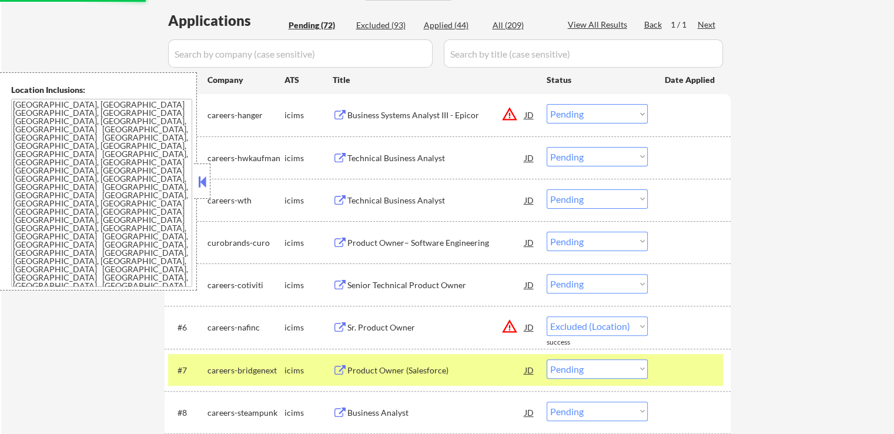
select select ""pending""
click at [586, 113] on select "Choose an option... Pending Applied Excluded (Questions) Excluded (Expired) Exc…" at bounding box center [597, 113] width 101 height 19
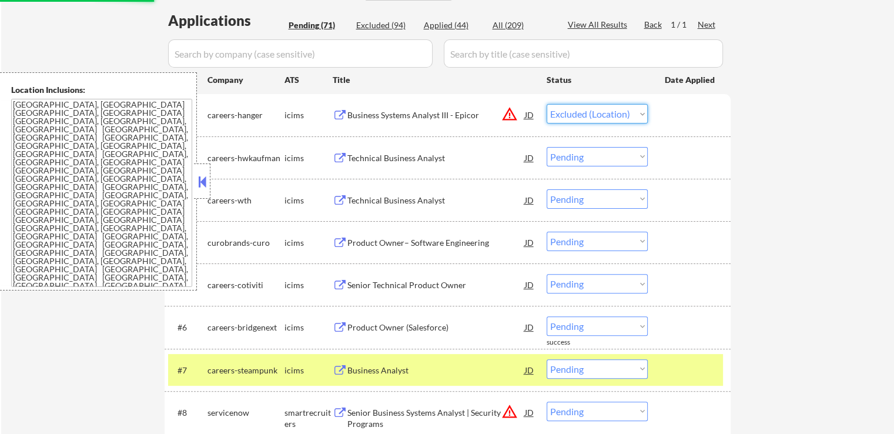
click at [547, 104] on select "Choose an option... Pending Applied Excluded (Questions) Excluded (Expired) Exc…" at bounding box center [597, 113] width 101 height 19
select select ""pending""
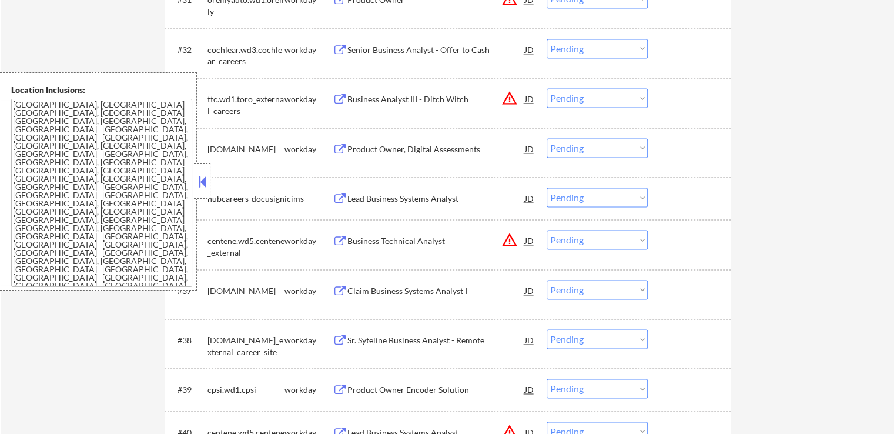
scroll to position [1823, 0]
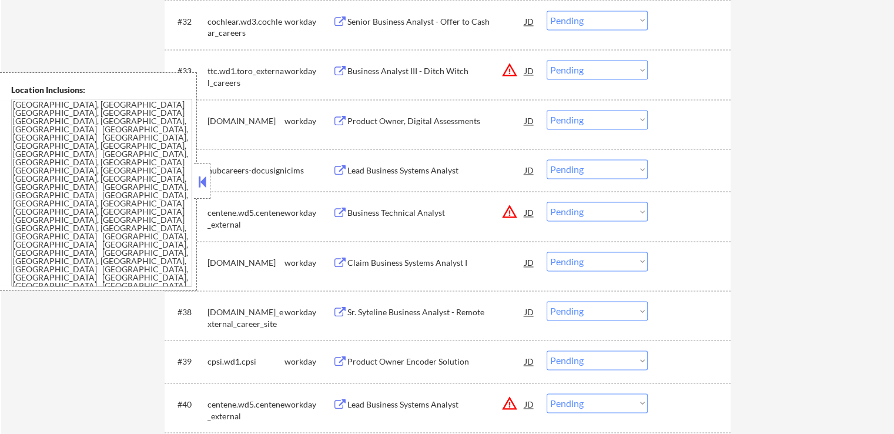
click at [370, 129] on div "Product Owner, Digital Assessments" at bounding box center [436, 120] width 178 height 21
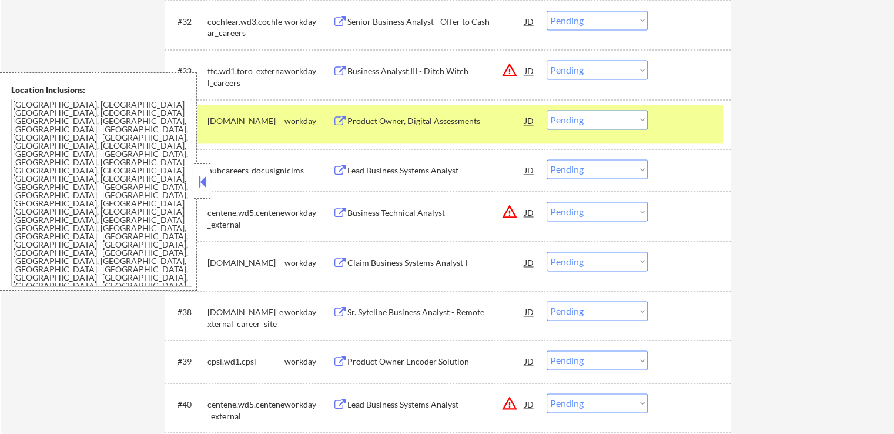
click at [342, 173] on button at bounding box center [340, 170] width 15 height 11
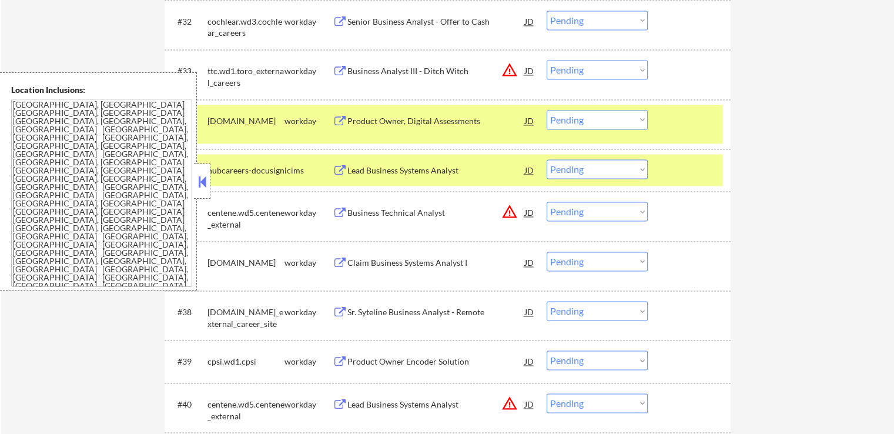
click at [574, 118] on select "Choose an option... Pending Applied Excluded (Questions) Excluded (Expired) Exc…" at bounding box center [597, 119] width 101 height 19
click at [547, 110] on select "Choose an option... Pending Applied Excluded (Questions) Excluded (Expired) Exc…" at bounding box center [597, 119] width 101 height 19
select select ""pending""
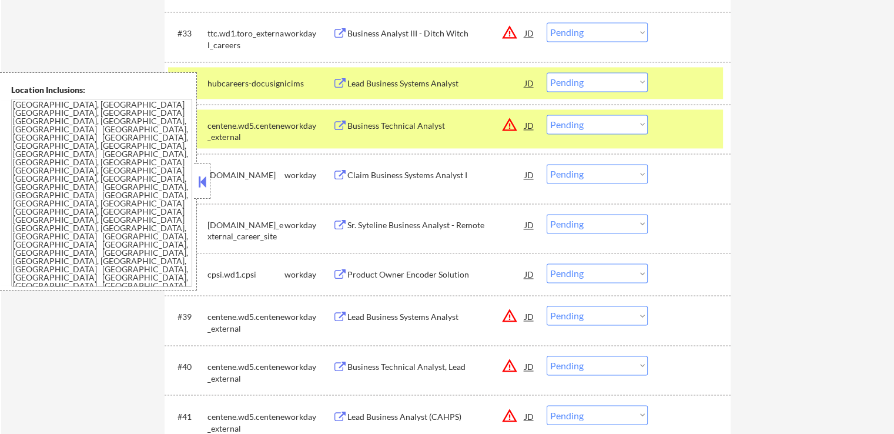
scroll to position [1881, 0]
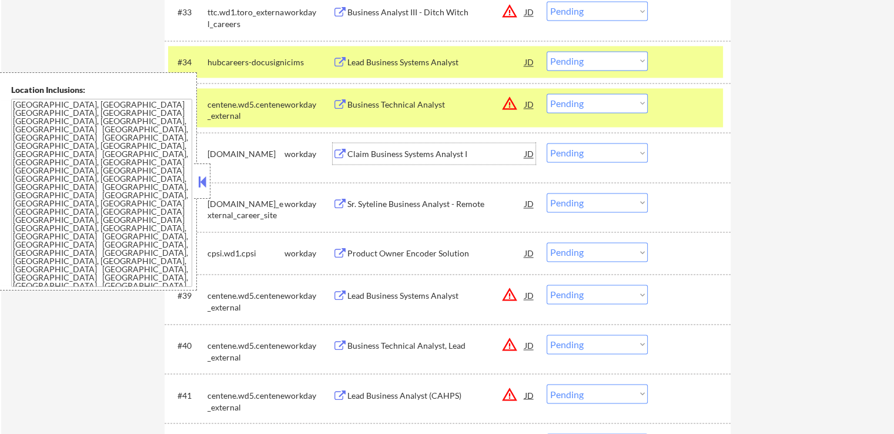
click at [390, 148] on div "Claim Business Systems Analyst I" at bounding box center [436, 154] width 178 height 12
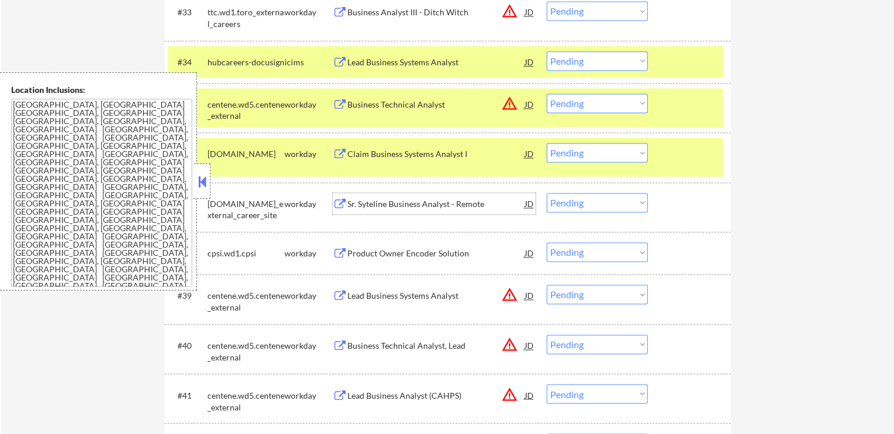
click at [376, 205] on div "Sr. Syteline Business Analyst - Remote" at bounding box center [436, 204] width 178 height 12
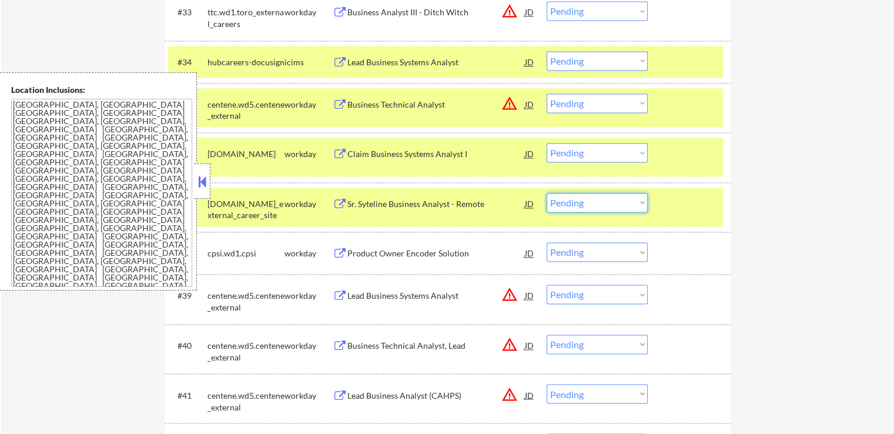
click at [587, 209] on select "Choose an option... Pending Applied Excluded (Questions) Excluded (Expired) Exc…" at bounding box center [597, 202] width 101 height 19
select select ""excluded__location_""
click at [547, 193] on select "Choose an option... Pending Applied Excluded (Questions) Excluded (Expired) Exc…" at bounding box center [597, 202] width 101 height 19
click at [593, 151] on select "Choose an option... Pending Applied Excluded (Questions) Excluded (Expired) Exc…" at bounding box center [597, 152] width 101 height 19
select select ""excluded__location_""
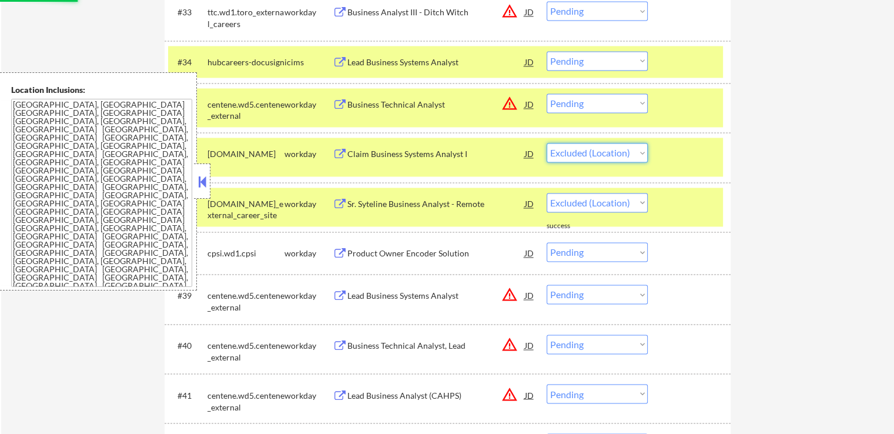
click at [547, 143] on select "Choose an option... Pending Applied Excluded (Questions) Excluded (Expired) Exc…" at bounding box center [597, 152] width 101 height 19
click at [396, 99] on div "Business Technical Analyst" at bounding box center [436, 105] width 178 height 12
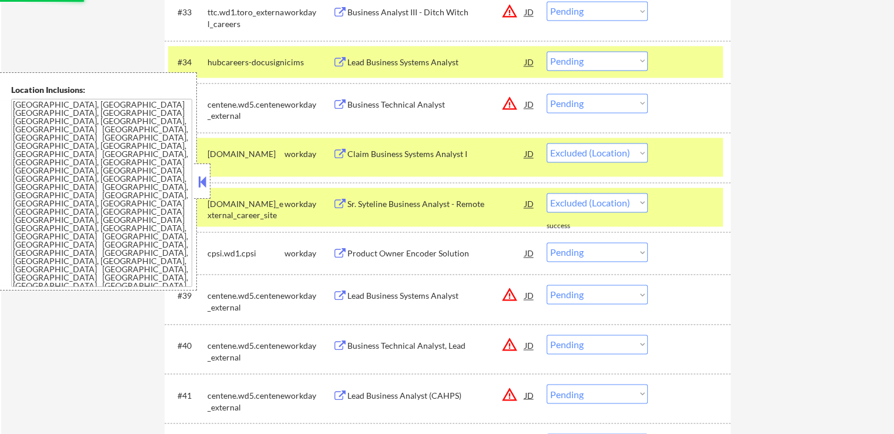
select select ""pending""
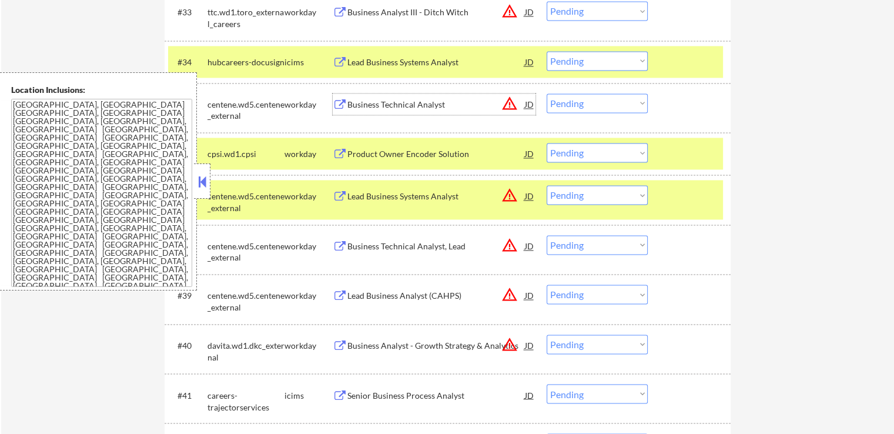
drag, startPoint x: 596, startPoint y: 104, endPoint x: 600, endPoint y: 111, distance: 7.4
click at [597, 104] on select "Choose an option... Pending Applied Excluded (Questions) Excluded (Expired) Exc…" at bounding box center [597, 102] width 101 height 19
click at [547, 93] on select "Choose an option... Pending Applied Excluded (Questions) Excluded (Expired) Exc…" at bounding box center [597, 102] width 101 height 19
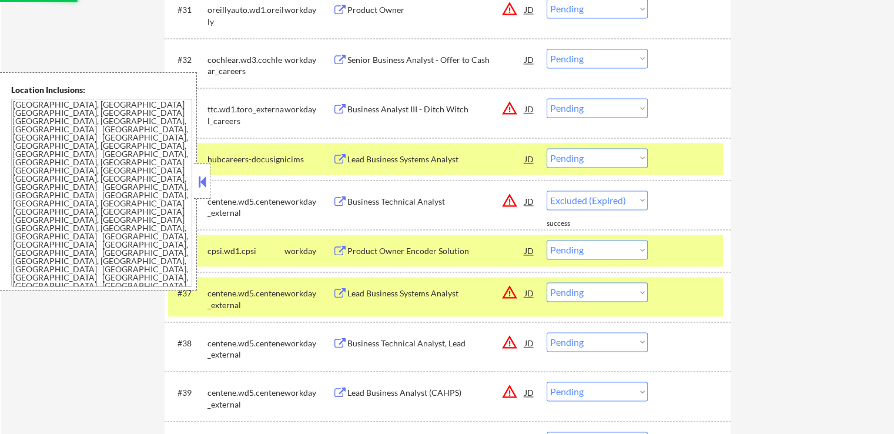
scroll to position [1764, 0]
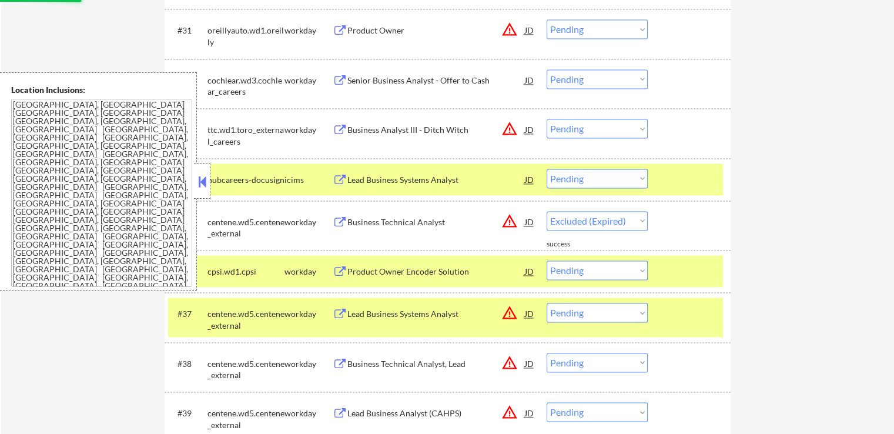
select select ""pending""
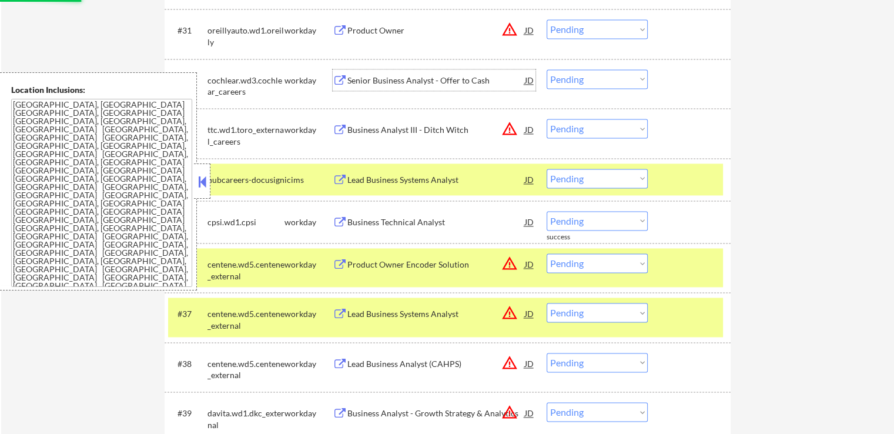
click at [362, 81] on div "Senior Business Analyst - Offer to Cash" at bounding box center [436, 81] width 178 height 12
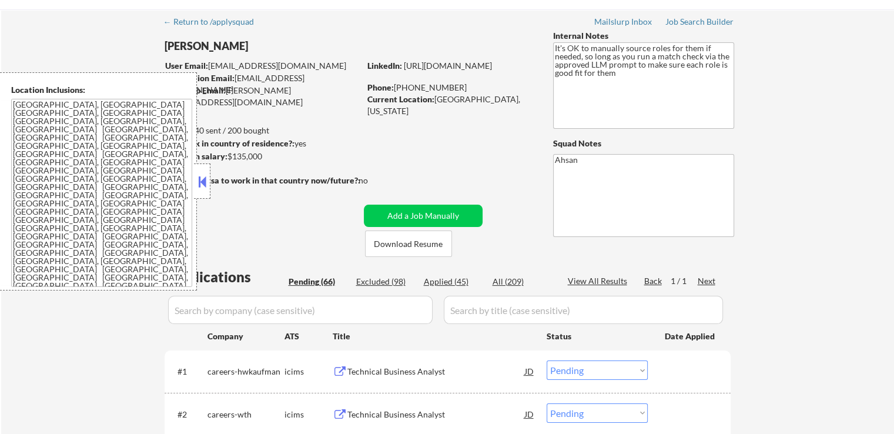
scroll to position [0, 0]
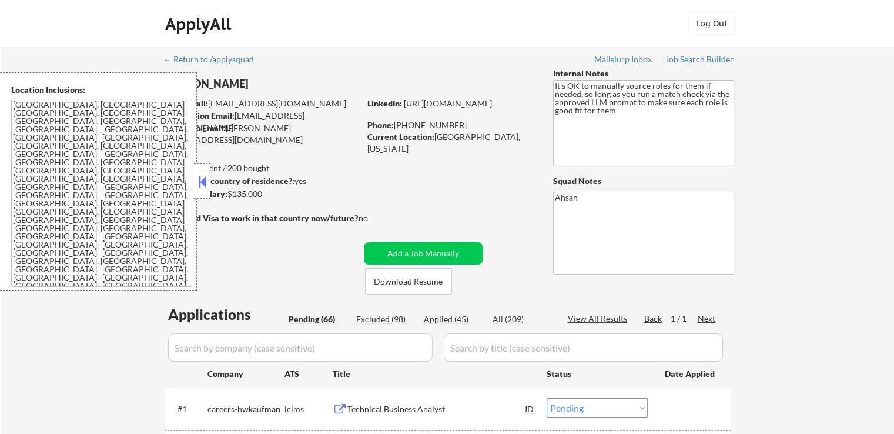
click at [204, 182] on button at bounding box center [202, 182] width 13 height 18
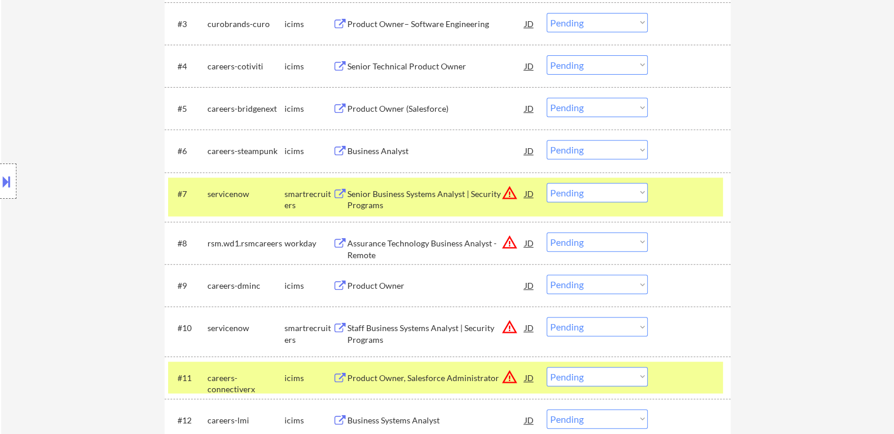
scroll to position [1633, 0]
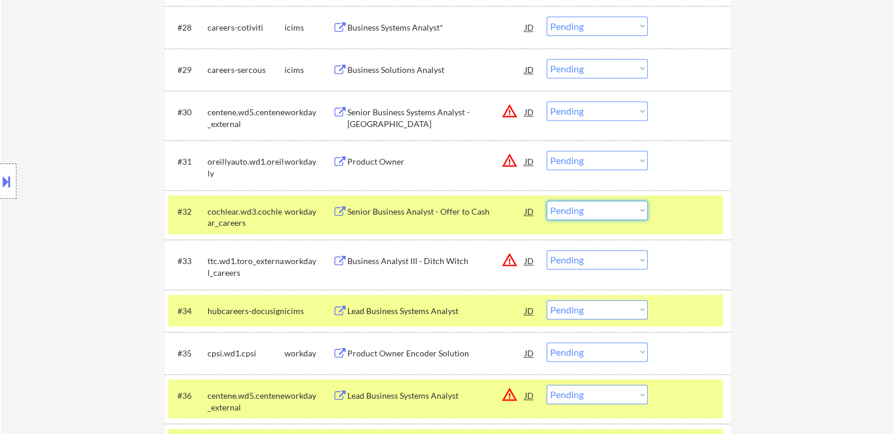
drag, startPoint x: 568, startPoint y: 205, endPoint x: 586, endPoint y: 218, distance: 21.5
click at [574, 210] on select "Choose an option... Pending Applied Excluded (Questions) Excluded (Expired) Exc…" at bounding box center [597, 209] width 101 height 19
click at [547, 200] on select "Choose an option... Pending Applied Excluded (Questions) Excluded (Expired) Exc…" at bounding box center [597, 209] width 101 height 19
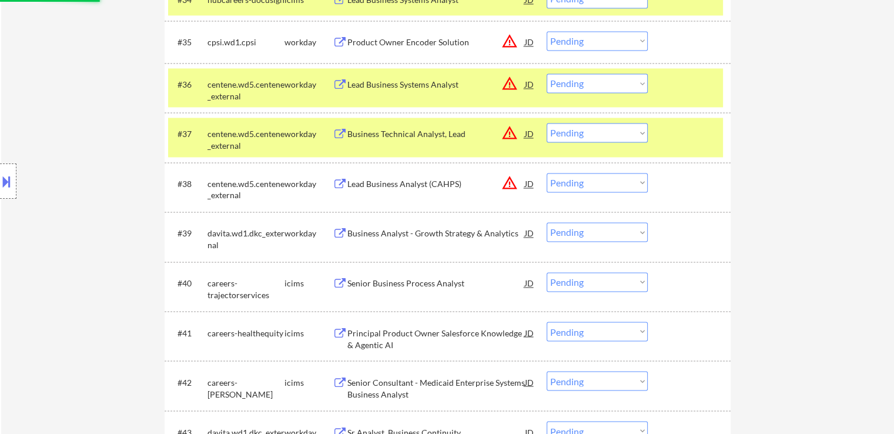
select select ""pending""
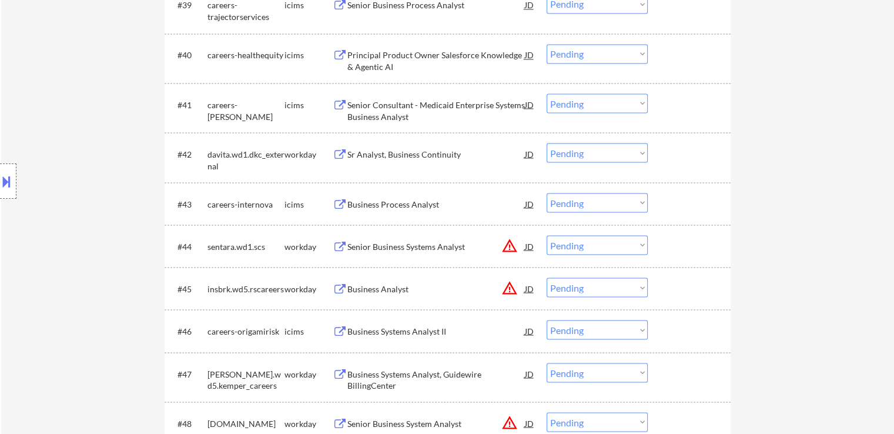
scroll to position [2162, 0]
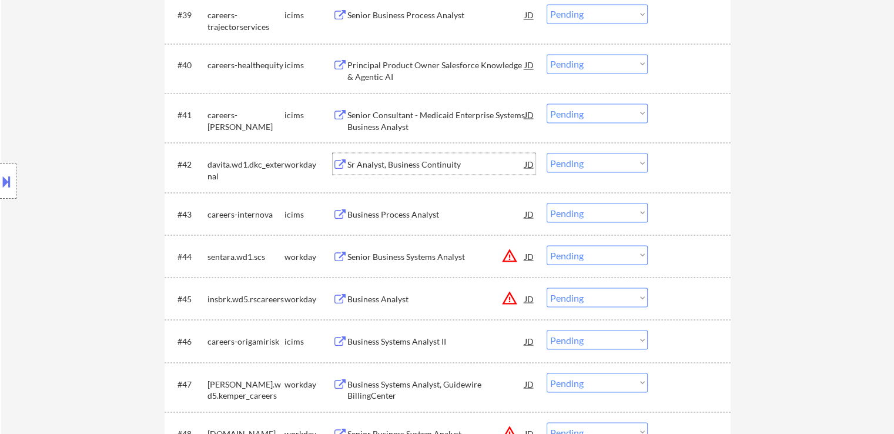
click at [370, 168] on div "Sr Analyst, Business Continuity" at bounding box center [436, 164] width 178 height 12
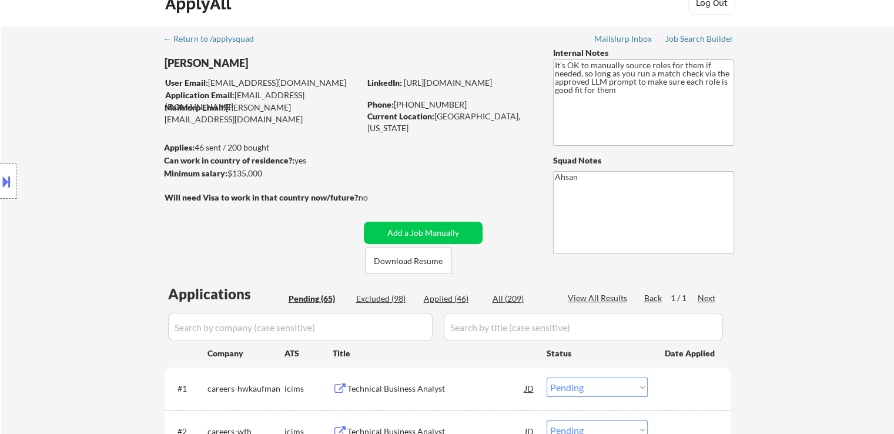
scroll to position [0, 0]
